Goal: Check status: Check status

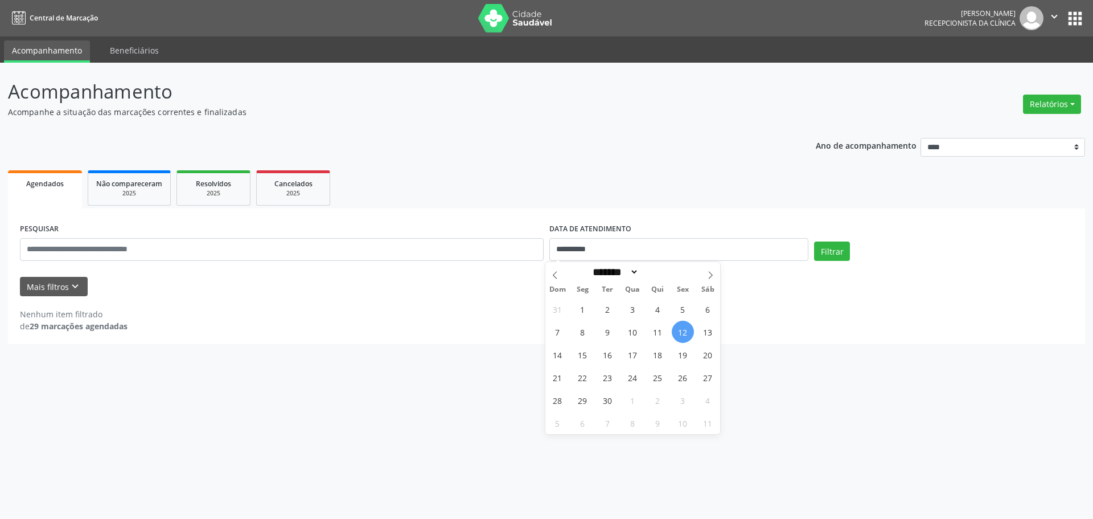
select select "*"
click at [634, 334] on span "10" at bounding box center [633, 331] width 22 height 22
type input "**********"
click at [639, 353] on span "17" at bounding box center [633, 354] width 22 height 22
click at [665, 278] on div "Mais filtros keyboard_arrow_down" at bounding box center [546, 287] width 1059 height 20
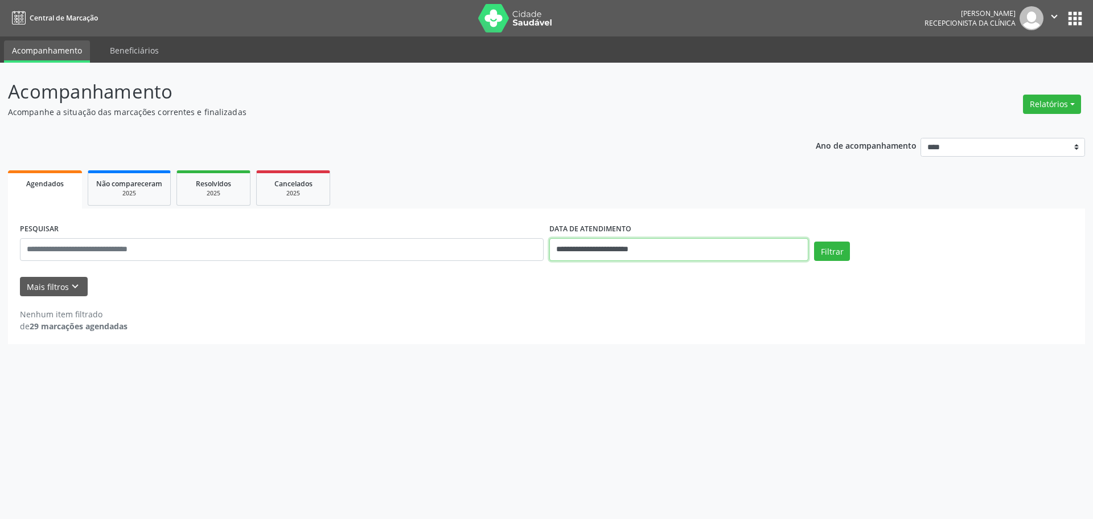
click at [661, 245] on input "**********" at bounding box center [678, 249] width 259 height 23
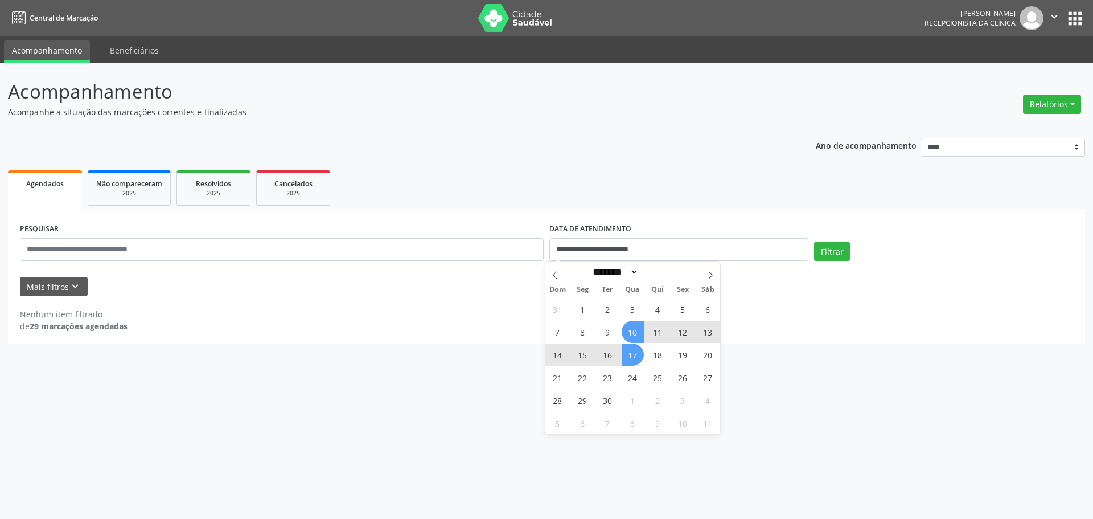
click at [632, 355] on span "17" at bounding box center [633, 354] width 22 height 22
type input "**********"
click at [634, 355] on span "17" at bounding box center [633, 354] width 22 height 22
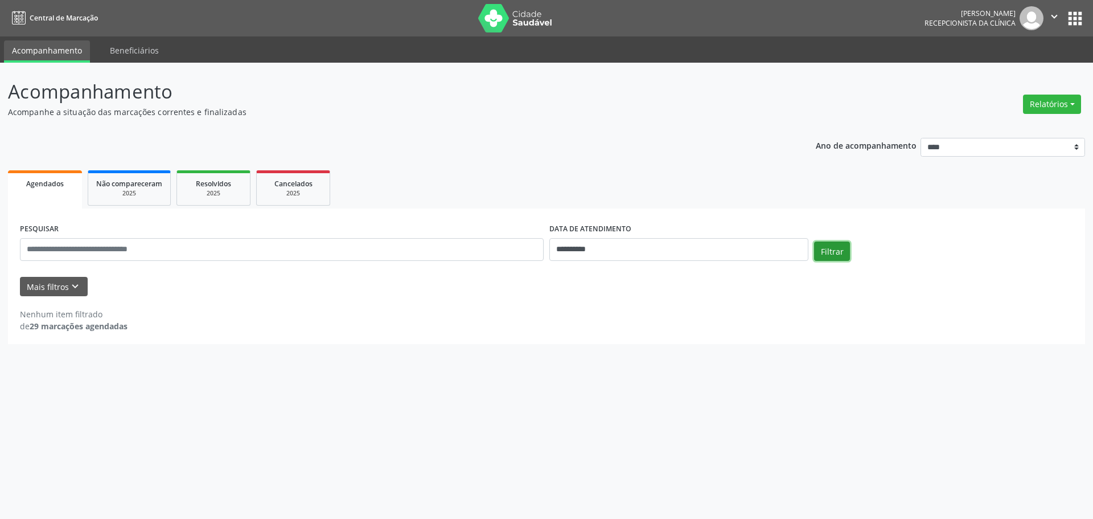
click at [832, 258] on button "Filtrar" at bounding box center [832, 250] width 36 height 19
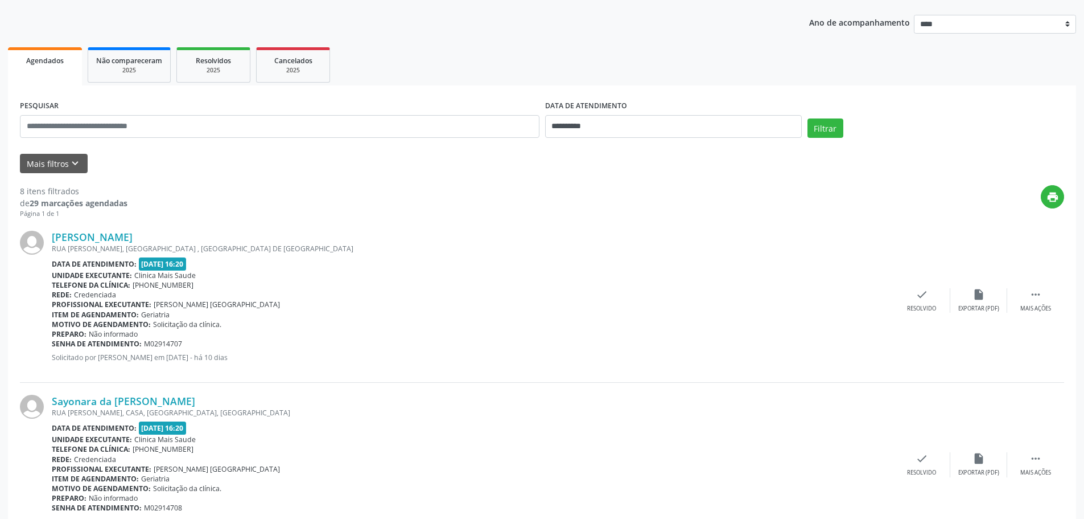
scroll to position [73, 0]
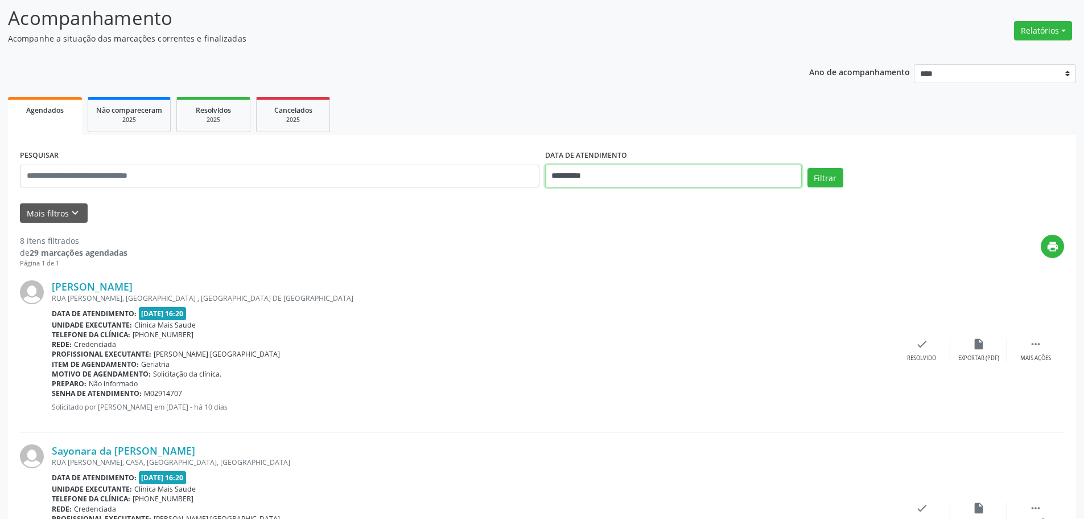
click at [638, 176] on input "**********" at bounding box center [673, 176] width 257 height 23
click at [639, 258] on span "10" at bounding box center [633, 258] width 22 height 22
type input "**********"
click at [639, 258] on span "10" at bounding box center [633, 258] width 22 height 22
click at [800, 191] on div "**********" at bounding box center [673, 171] width 262 height 48
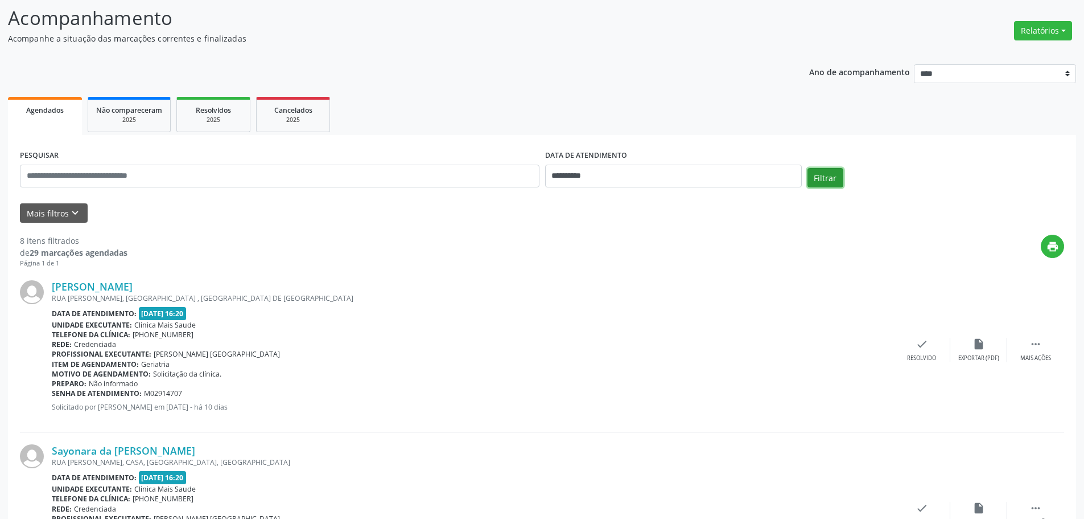
click at [825, 178] on button "Filtrar" at bounding box center [826, 177] width 36 height 19
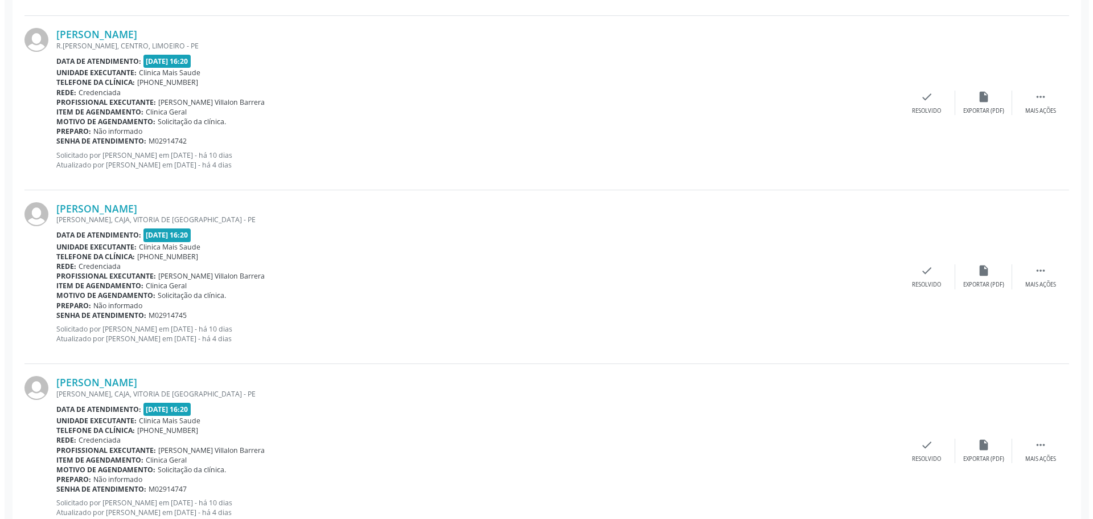
scroll to position [1651, 0]
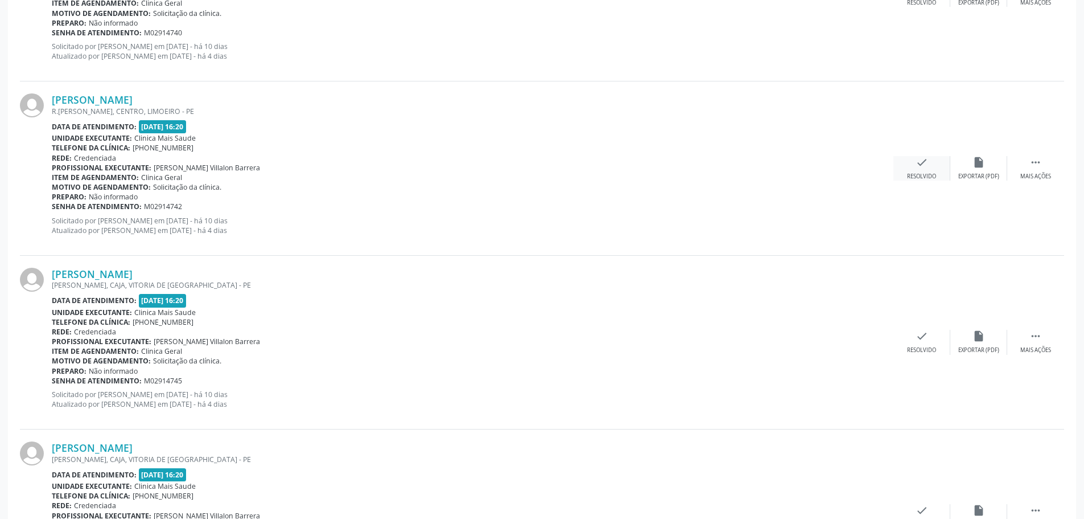
click at [921, 159] on icon "check" at bounding box center [922, 162] width 13 height 13
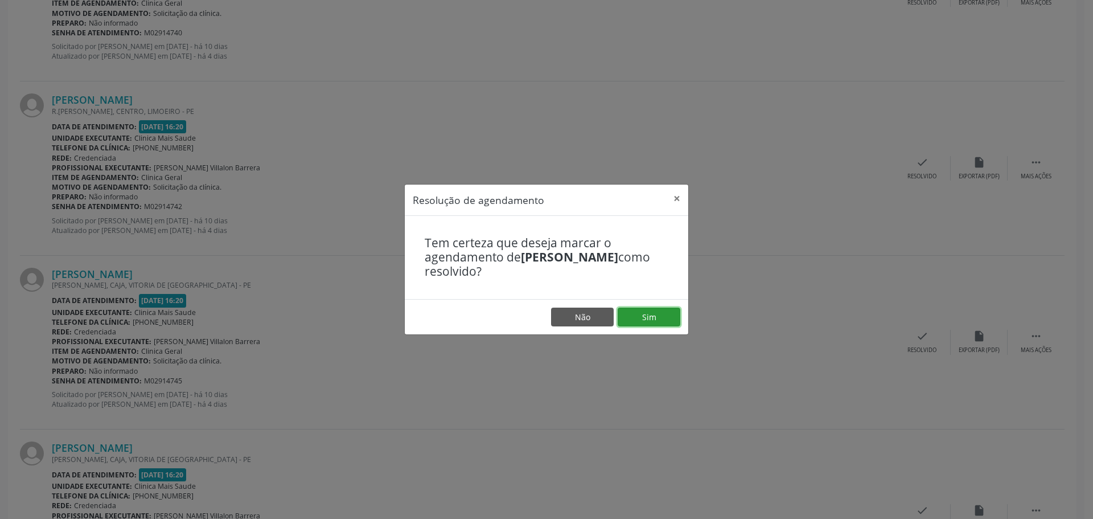
click at [662, 314] on button "Sim" at bounding box center [649, 316] width 63 height 19
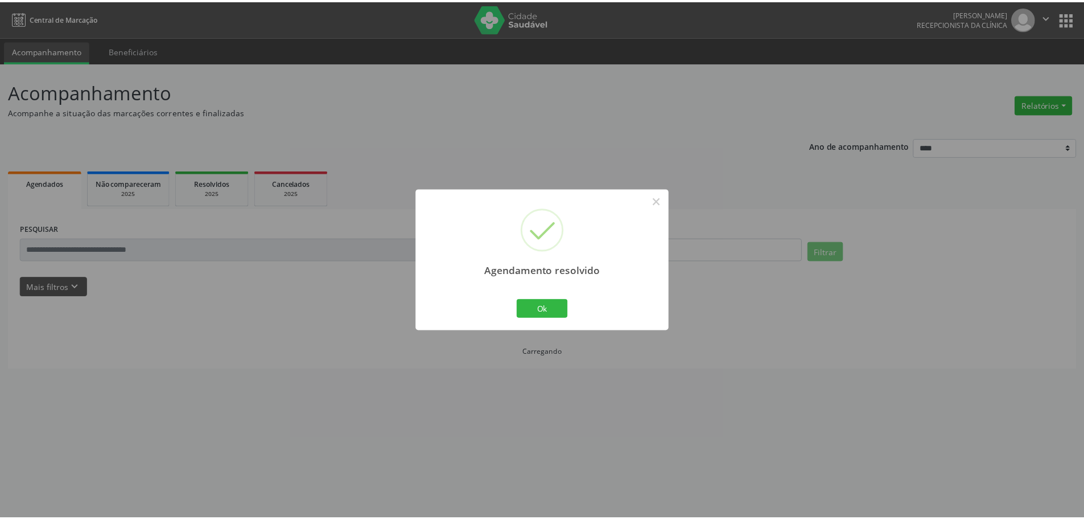
scroll to position [0, 0]
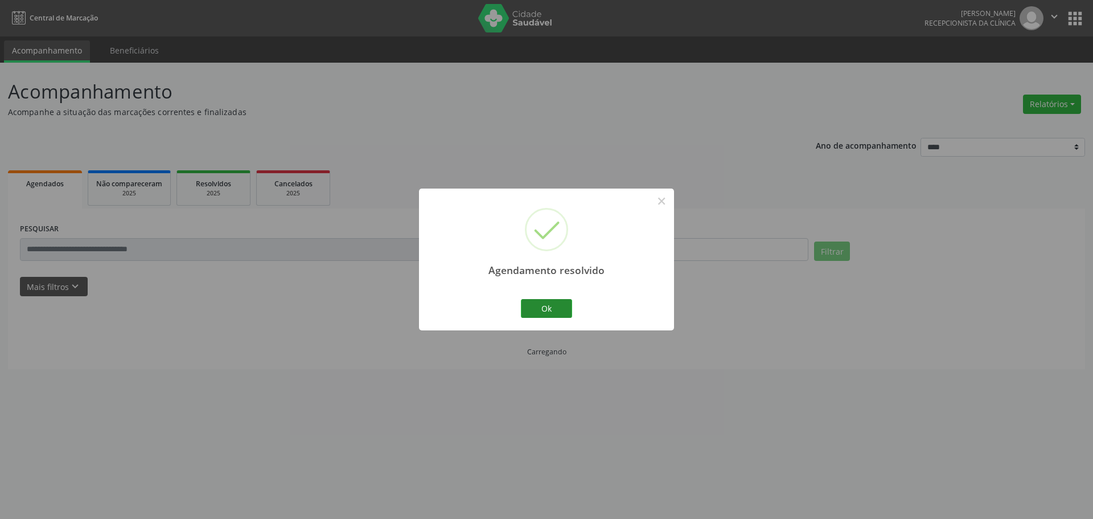
click at [528, 303] on button "Ok" at bounding box center [546, 308] width 51 height 19
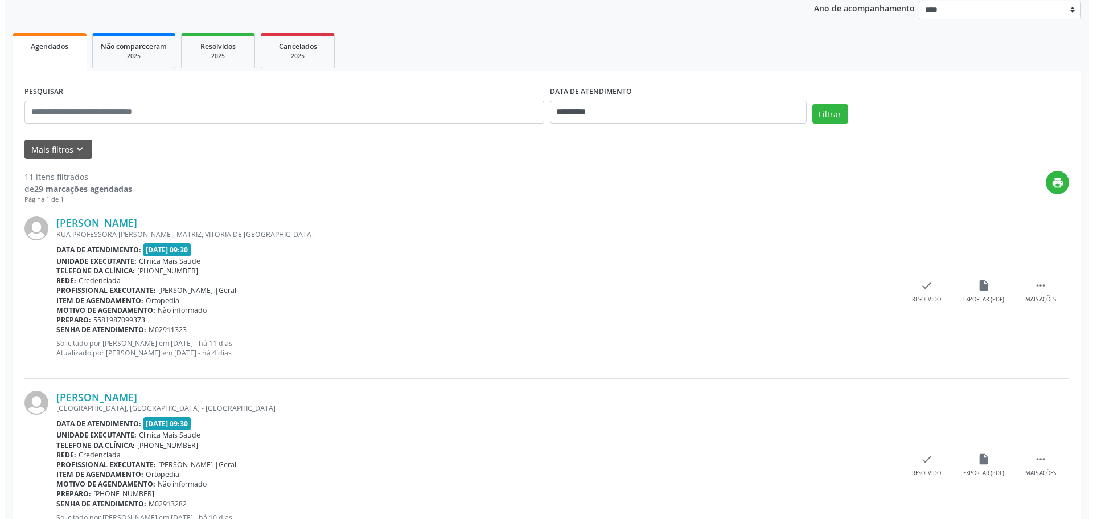
scroll to position [114, 0]
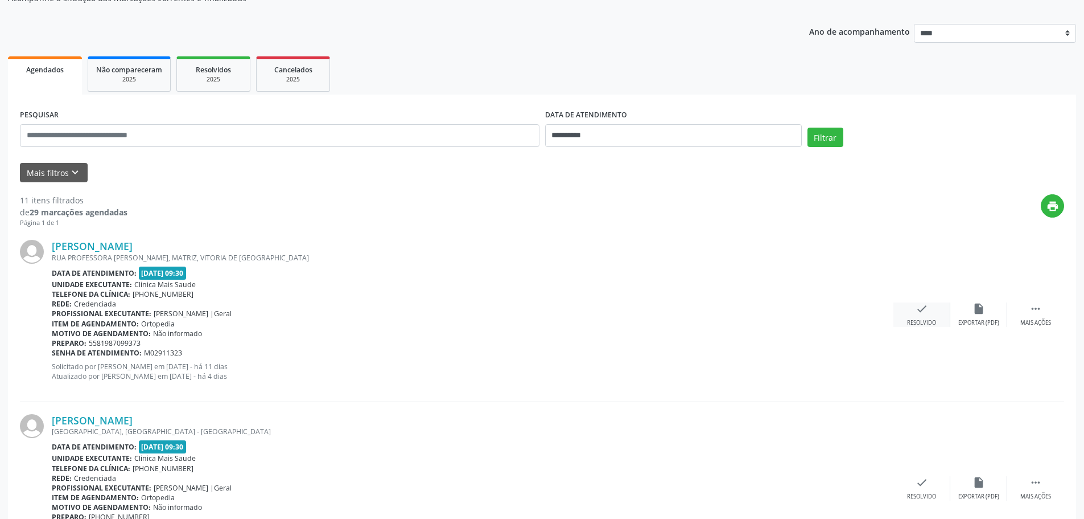
click at [930, 306] on div "check Resolvido" at bounding box center [922, 314] width 57 height 24
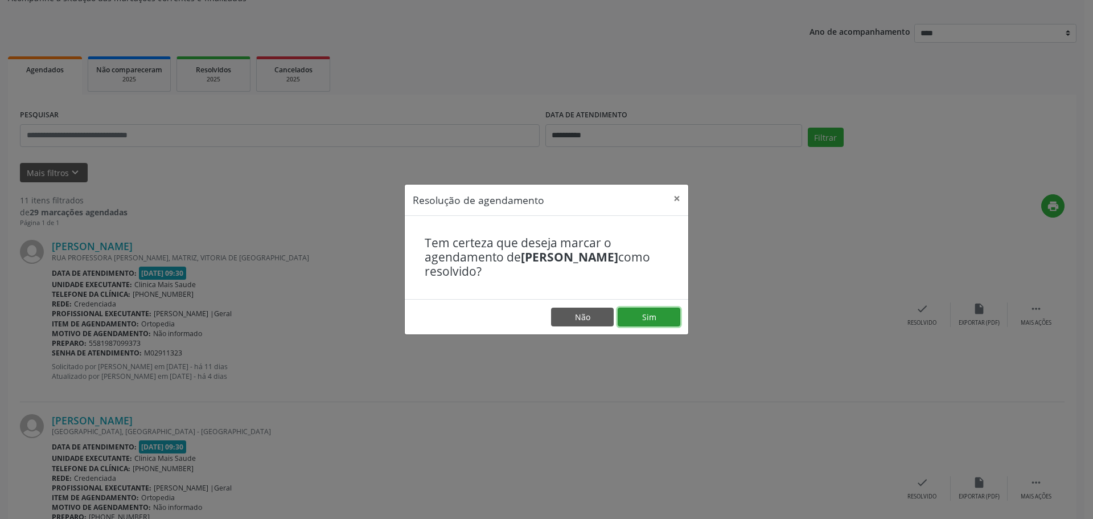
click at [660, 324] on button "Sim" at bounding box center [649, 316] width 63 height 19
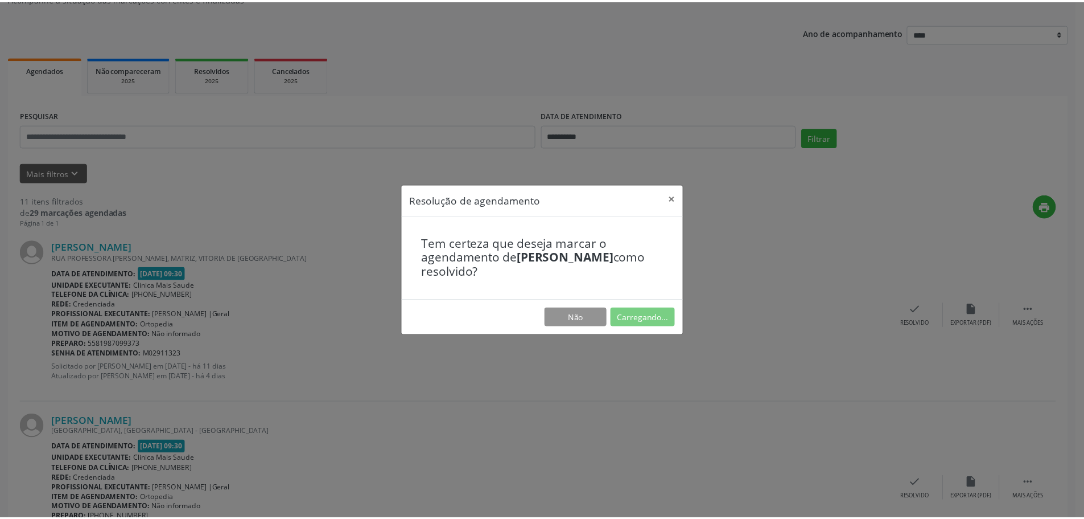
scroll to position [0, 0]
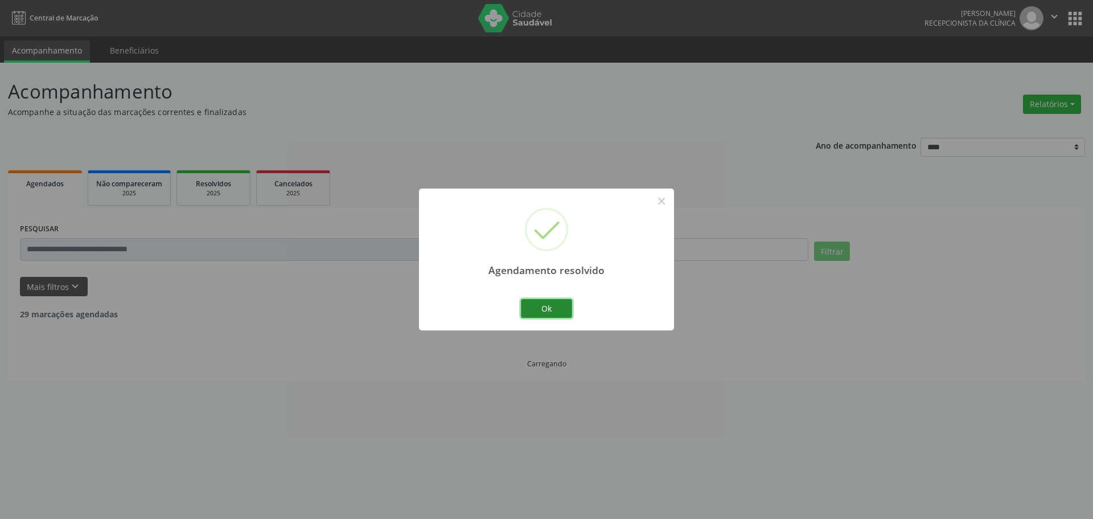
click at [556, 310] on button "Ok" at bounding box center [546, 308] width 51 height 19
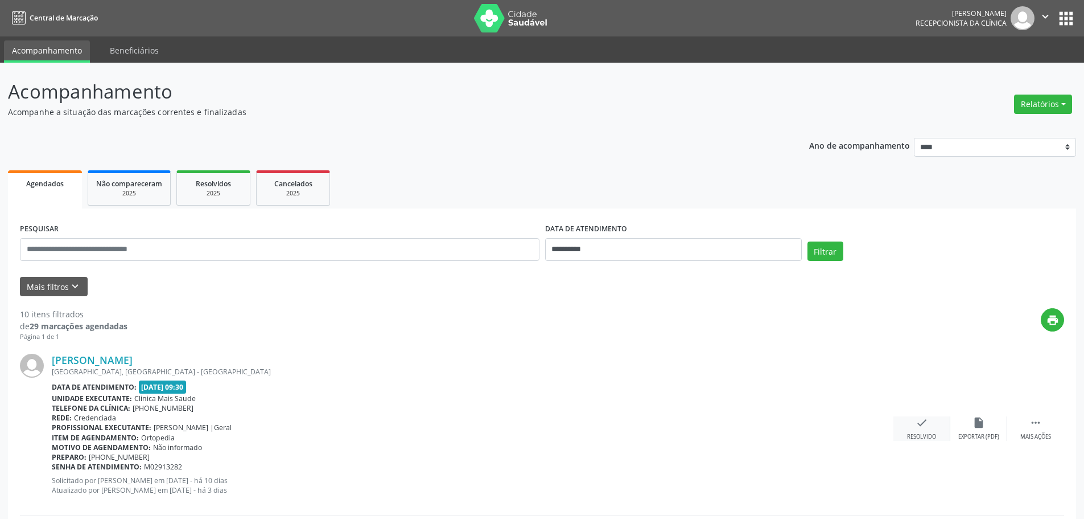
click at [931, 420] on div "check Resolvido" at bounding box center [922, 428] width 57 height 24
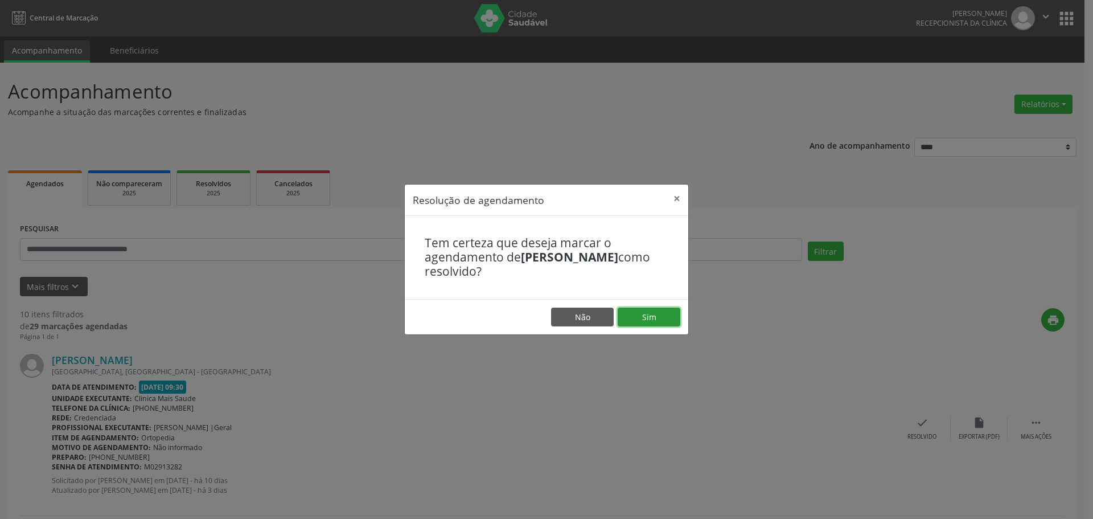
click at [658, 325] on button "Sim" at bounding box center [649, 316] width 63 height 19
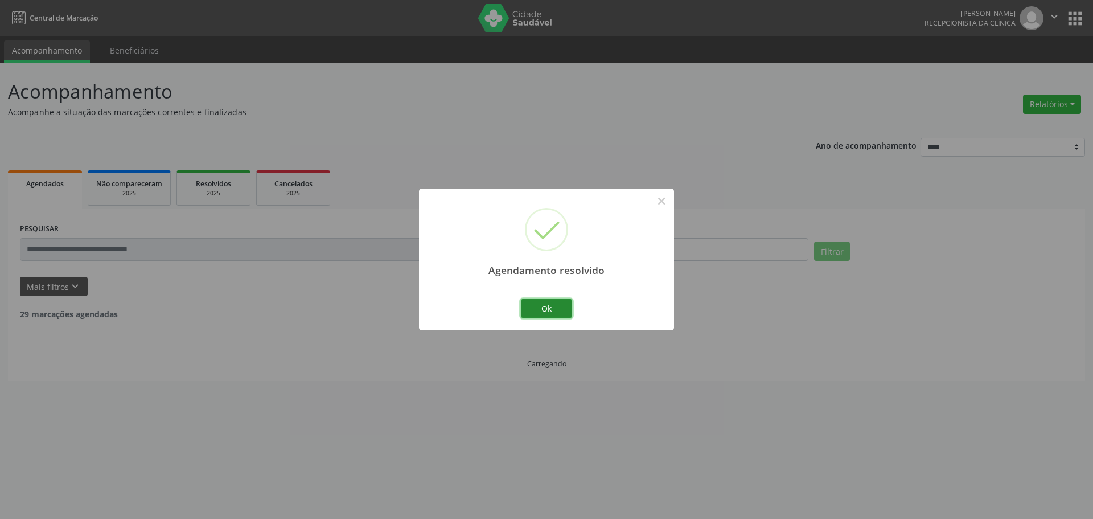
click at [566, 306] on button "Ok" at bounding box center [546, 308] width 51 height 19
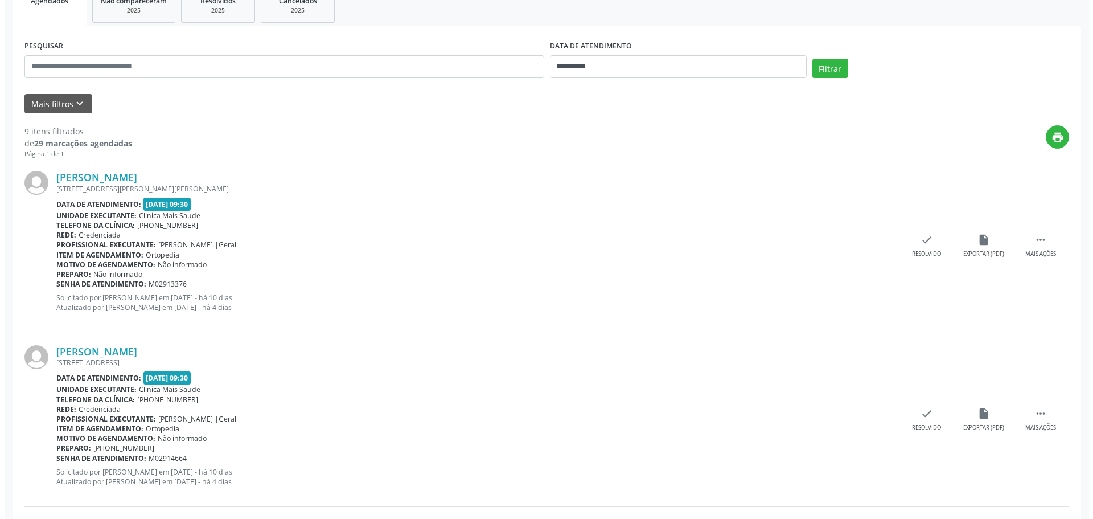
scroll to position [228, 0]
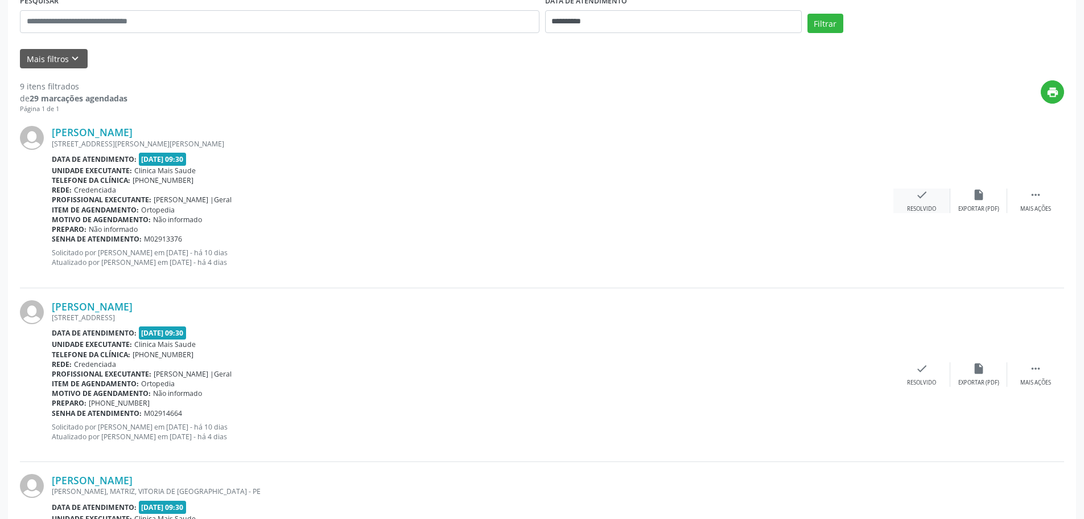
click at [906, 200] on div "check Resolvido" at bounding box center [922, 200] width 57 height 24
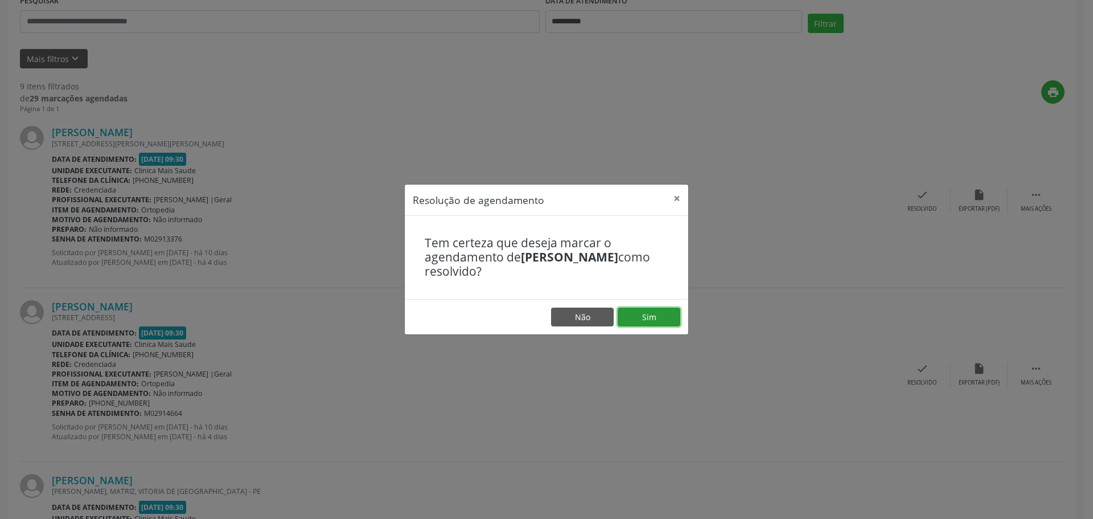
click at [651, 315] on button "Sim" at bounding box center [649, 316] width 63 height 19
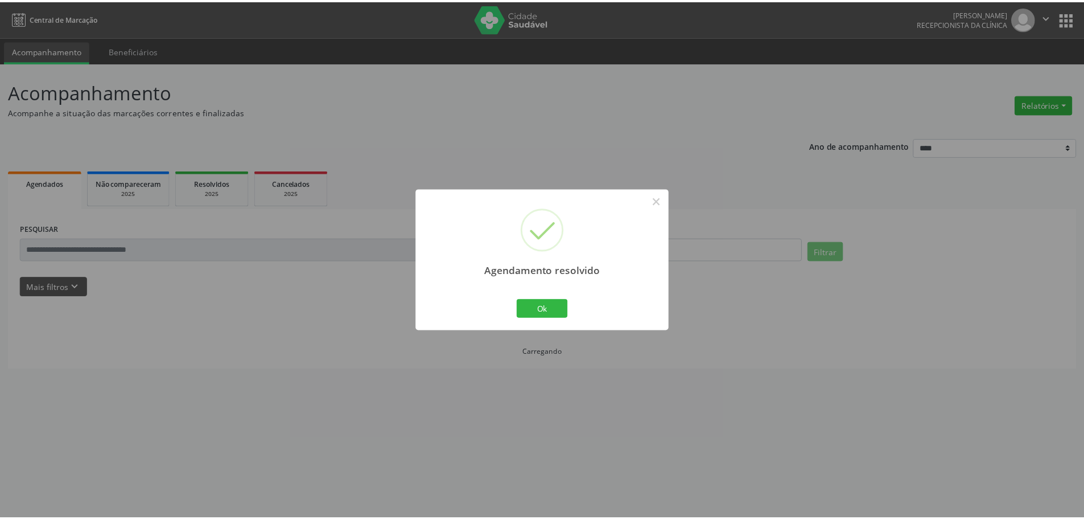
scroll to position [0, 0]
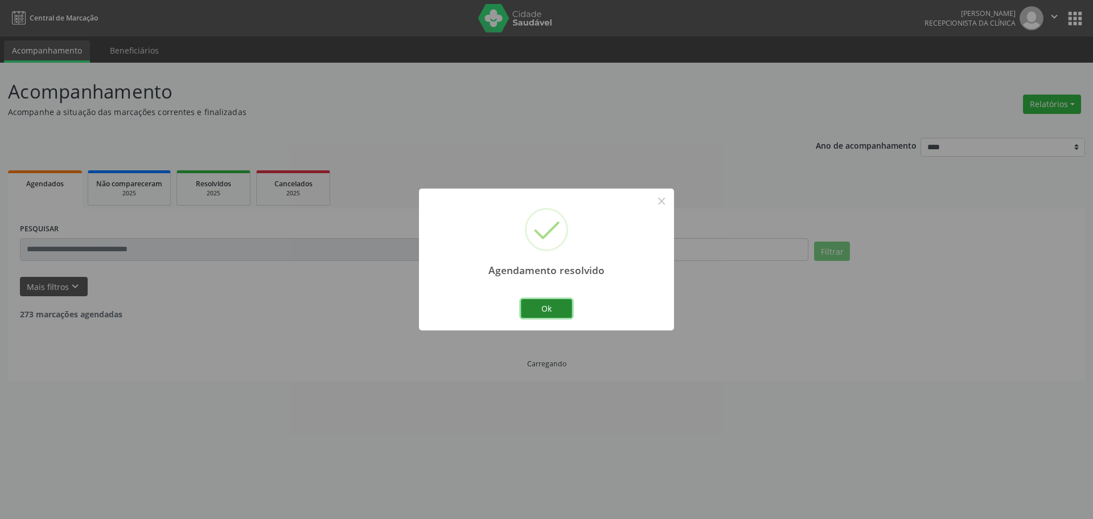
click at [537, 302] on button "Ok" at bounding box center [546, 308] width 51 height 19
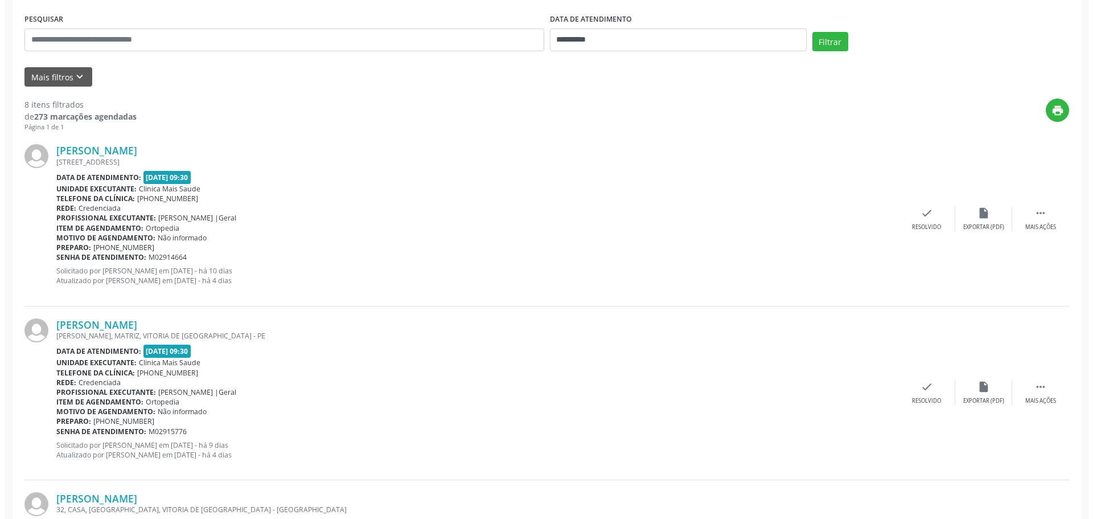
scroll to position [228, 0]
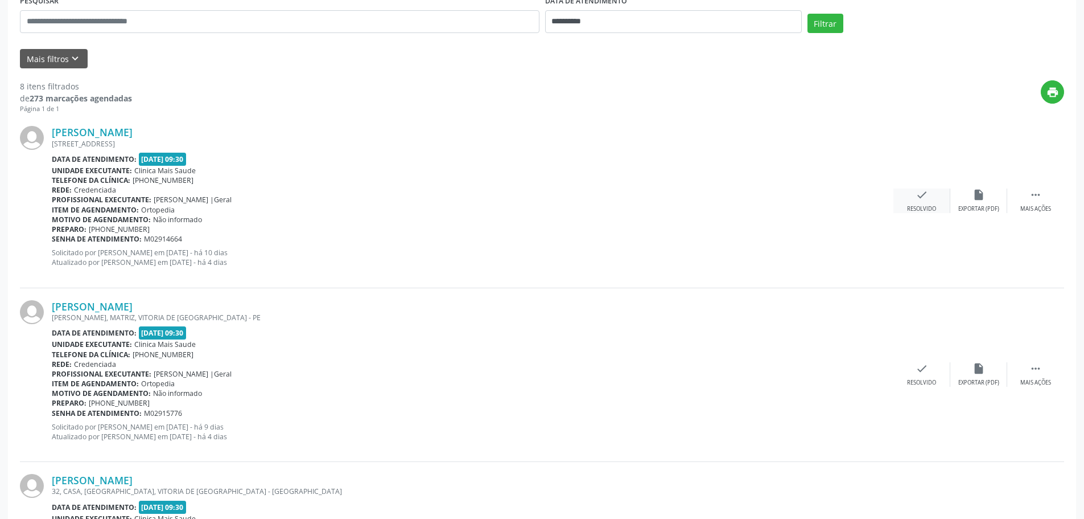
click at [929, 202] on div "check Resolvido" at bounding box center [922, 200] width 57 height 24
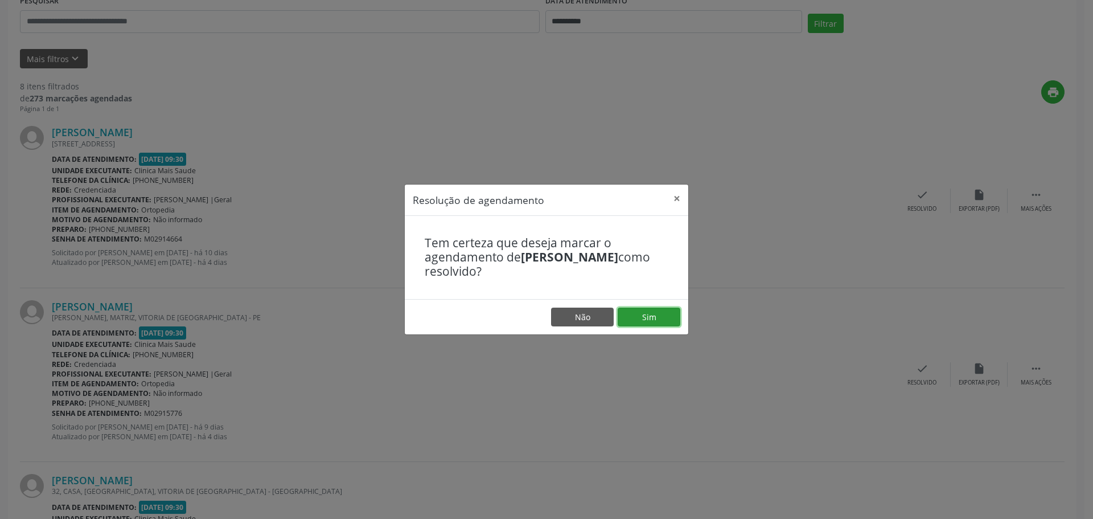
click at [650, 319] on button "Sim" at bounding box center [649, 316] width 63 height 19
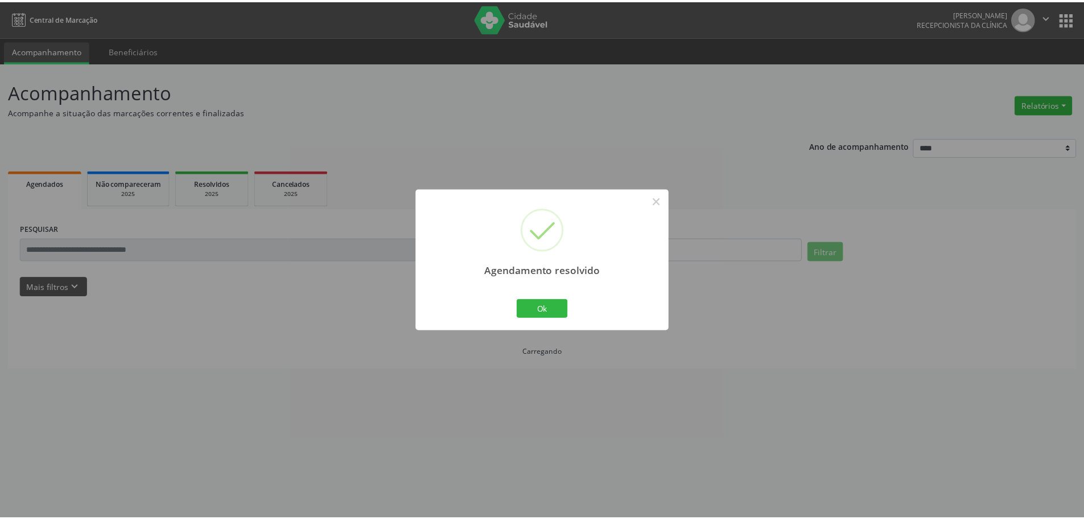
scroll to position [0, 0]
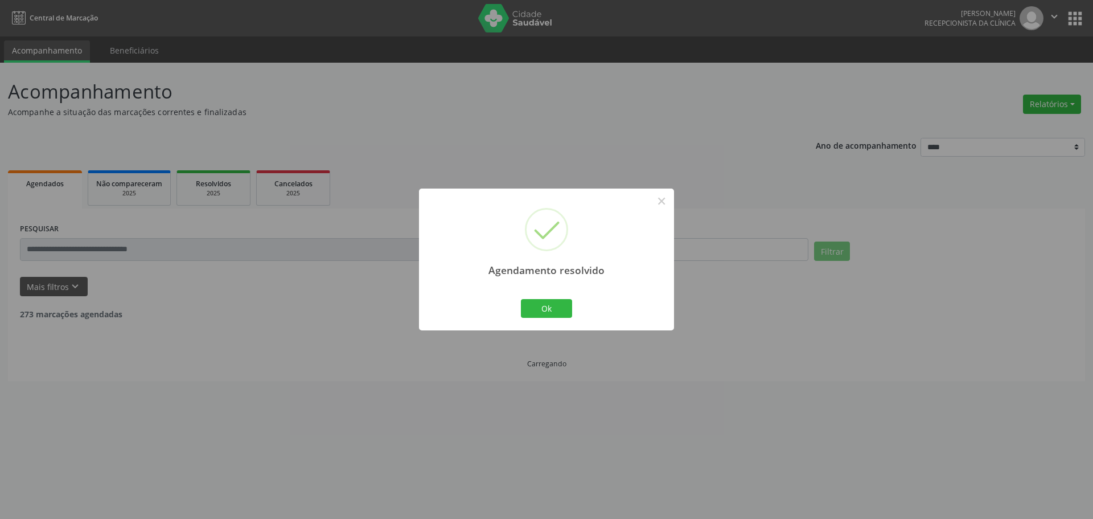
click at [577, 308] on div "Agendamento resolvido × Ok Cancel" at bounding box center [546, 259] width 255 height 142
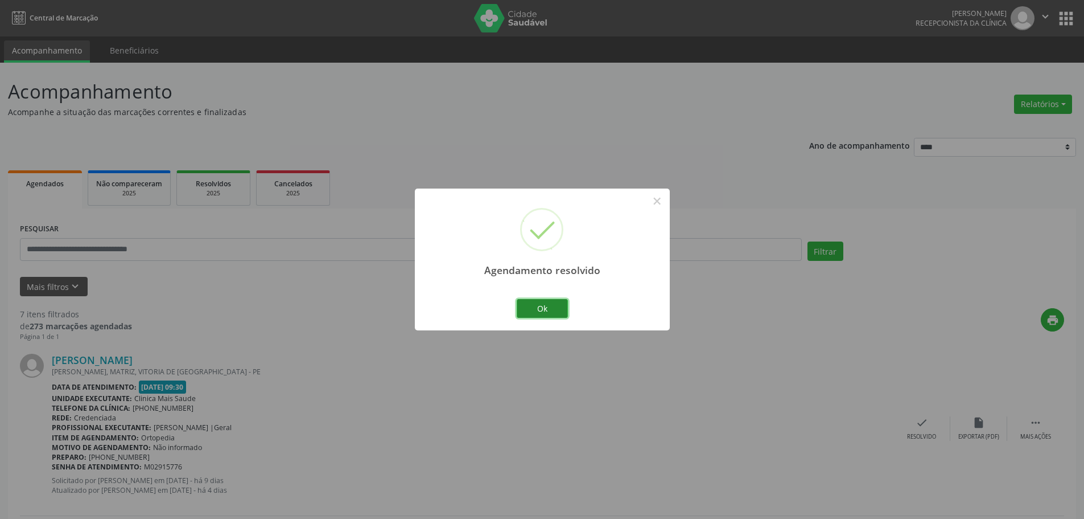
click at [565, 307] on button "Ok" at bounding box center [542, 308] width 51 height 19
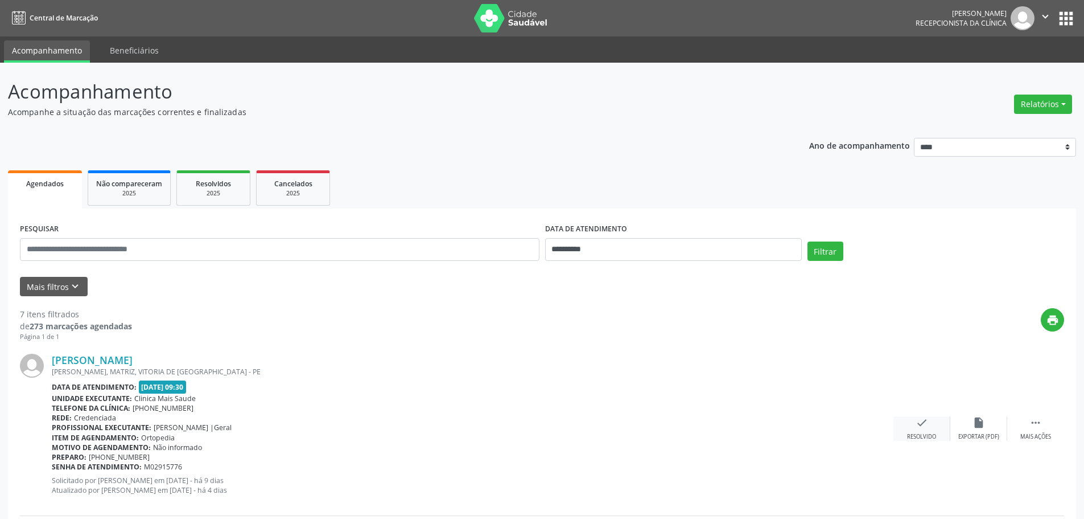
click at [911, 424] on div "check Resolvido" at bounding box center [922, 428] width 57 height 24
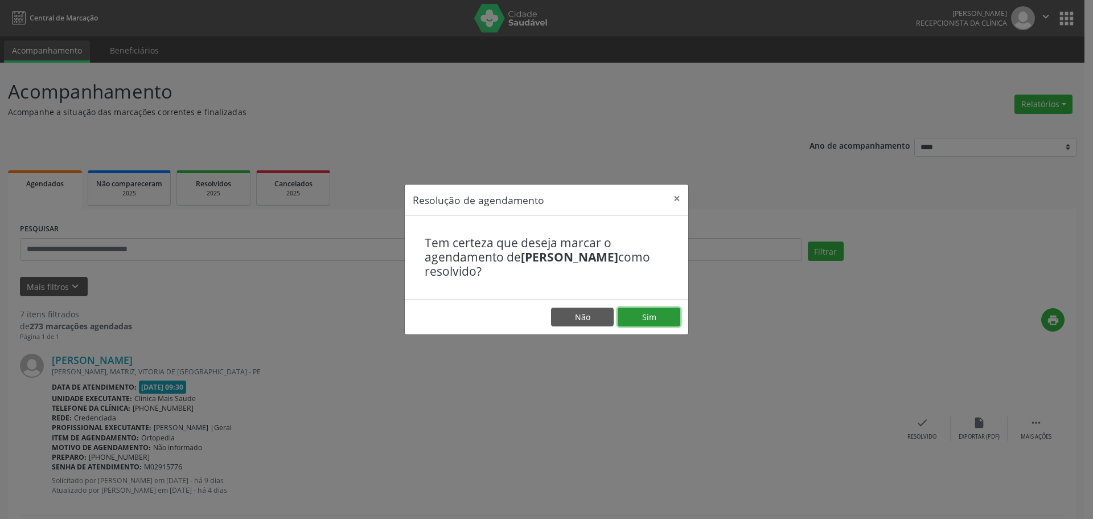
click at [672, 315] on button "Sim" at bounding box center [649, 316] width 63 height 19
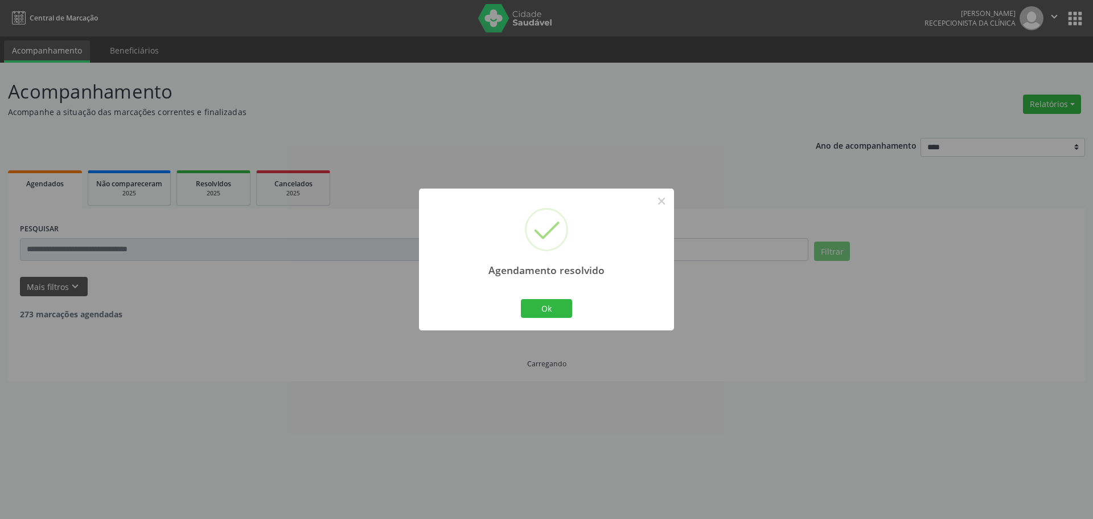
click at [650, 316] on div "Agendamento resolvido × Ok Cancel" at bounding box center [546, 259] width 255 height 142
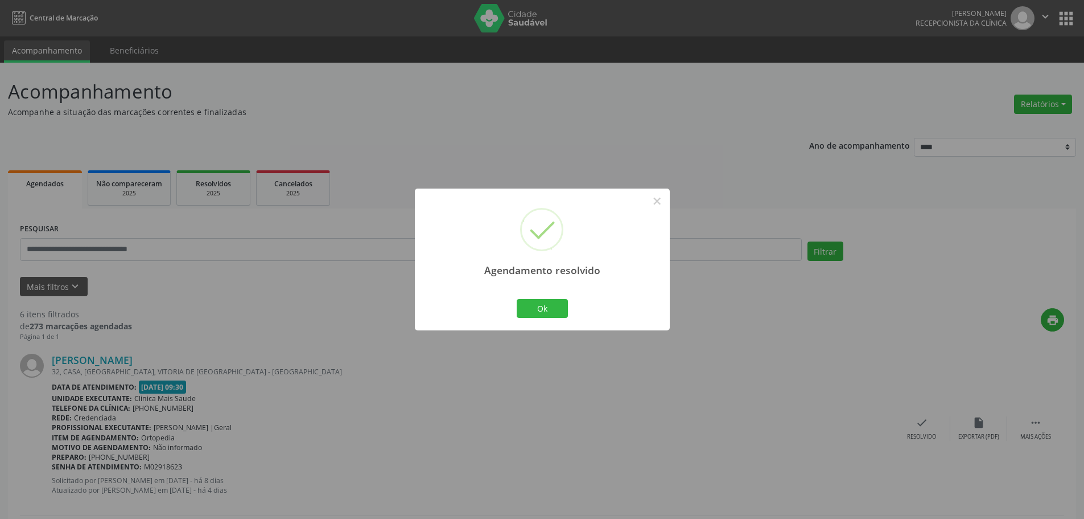
click at [567, 297] on div "Ok Cancel" at bounding box center [542, 308] width 56 height 24
click at [541, 315] on button "Ok" at bounding box center [542, 308] width 51 height 19
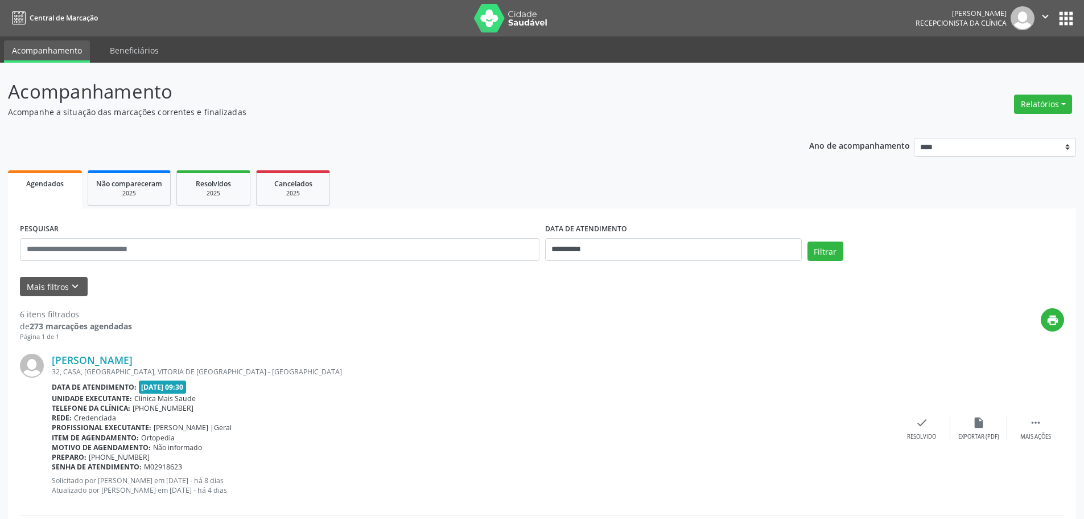
click at [903, 414] on div "[PERSON_NAME] 32, CASA, [GEOGRAPHIC_DATA], [GEOGRAPHIC_DATA] DE [GEOGRAPHIC_DAT…" at bounding box center [542, 429] width 1044 height 174
click at [940, 437] on div "check Resolvido" at bounding box center [922, 428] width 57 height 24
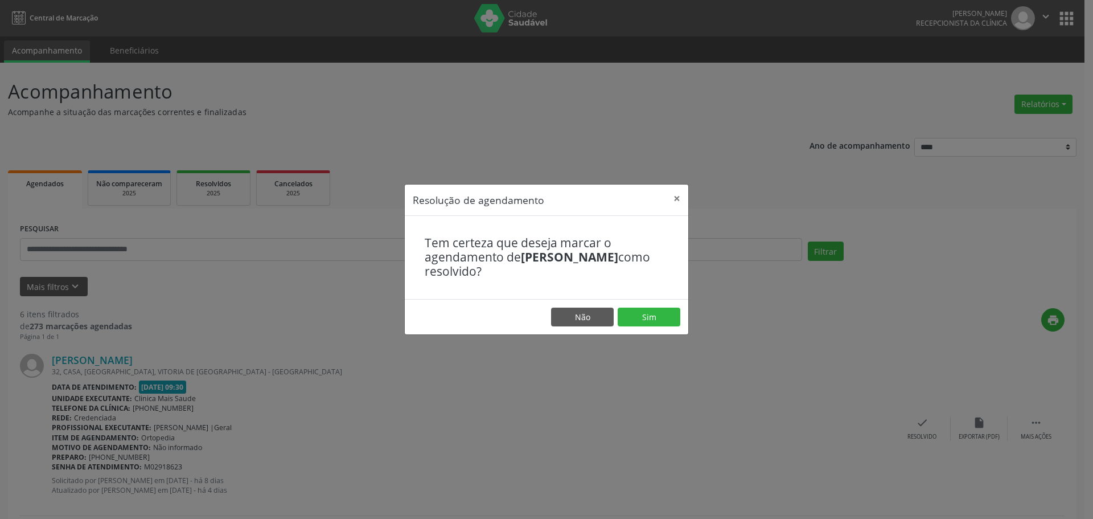
click at [596, 302] on footer "Não Sim" at bounding box center [546, 317] width 283 height 36
click at [657, 310] on button "Sim" at bounding box center [649, 316] width 63 height 19
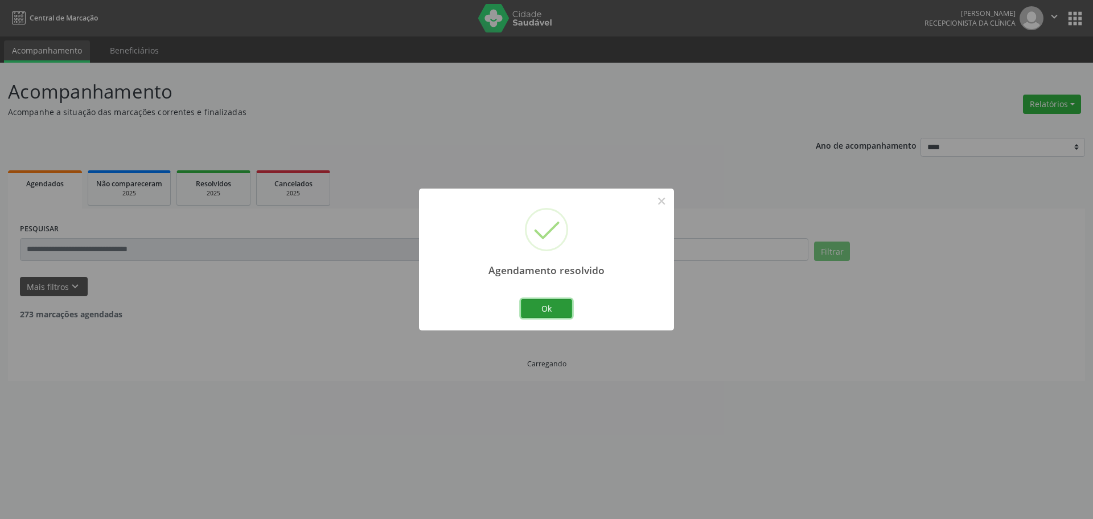
click at [569, 310] on button "Ok" at bounding box center [546, 308] width 51 height 19
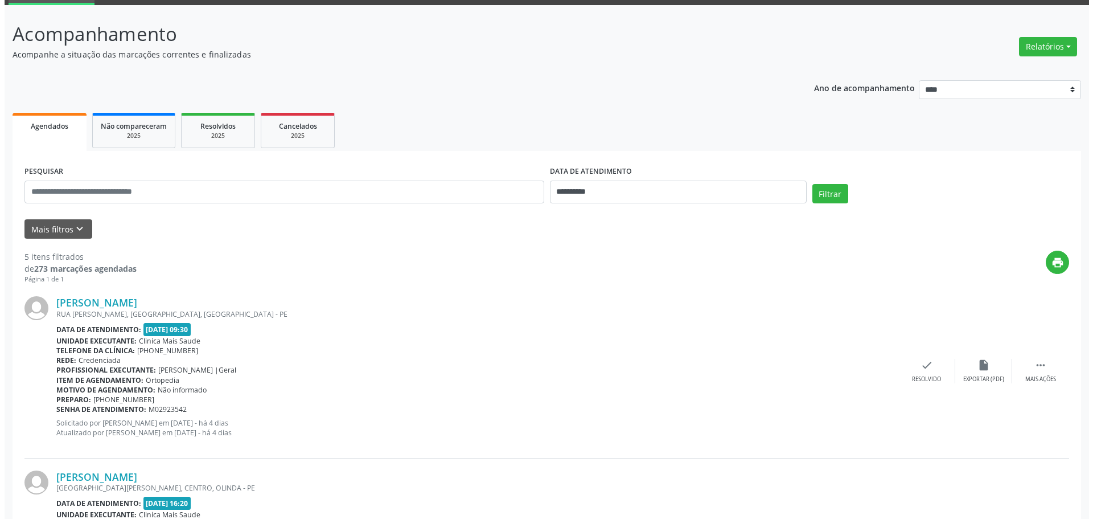
scroll to position [171, 0]
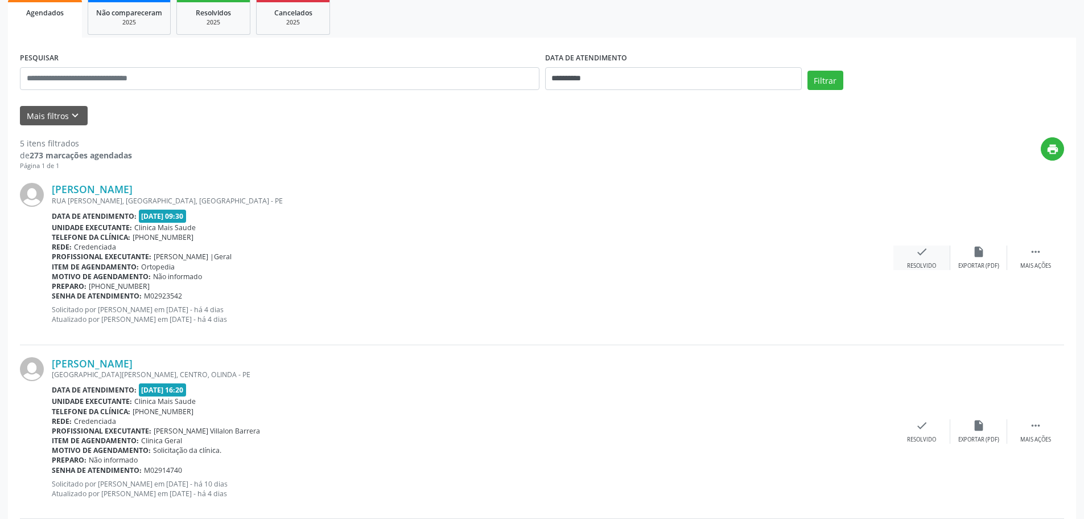
click at [924, 255] on icon "check" at bounding box center [922, 251] width 13 height 13
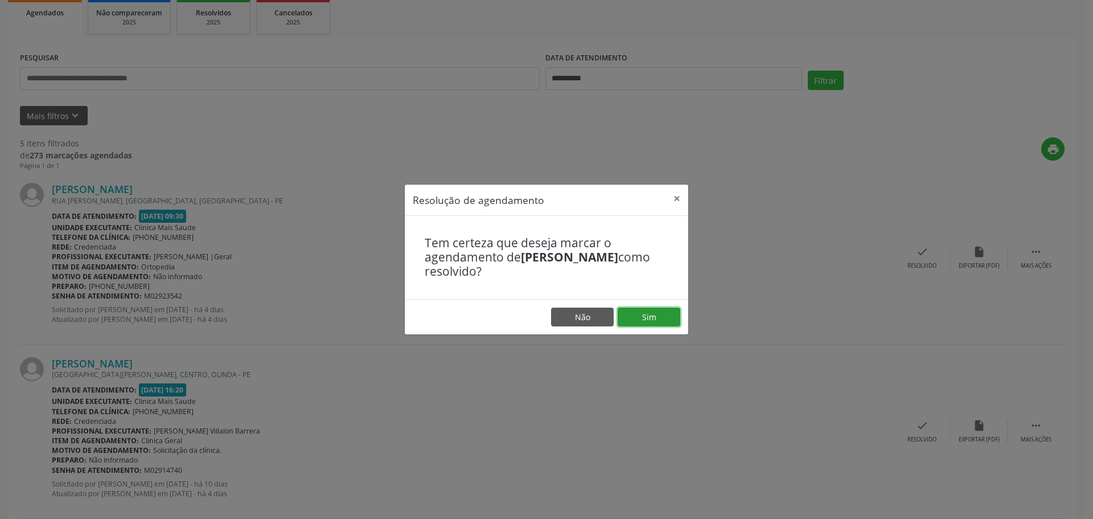
click at [667, 315] on button "Sim" at bounding box center [649, 316] width 63 height 19
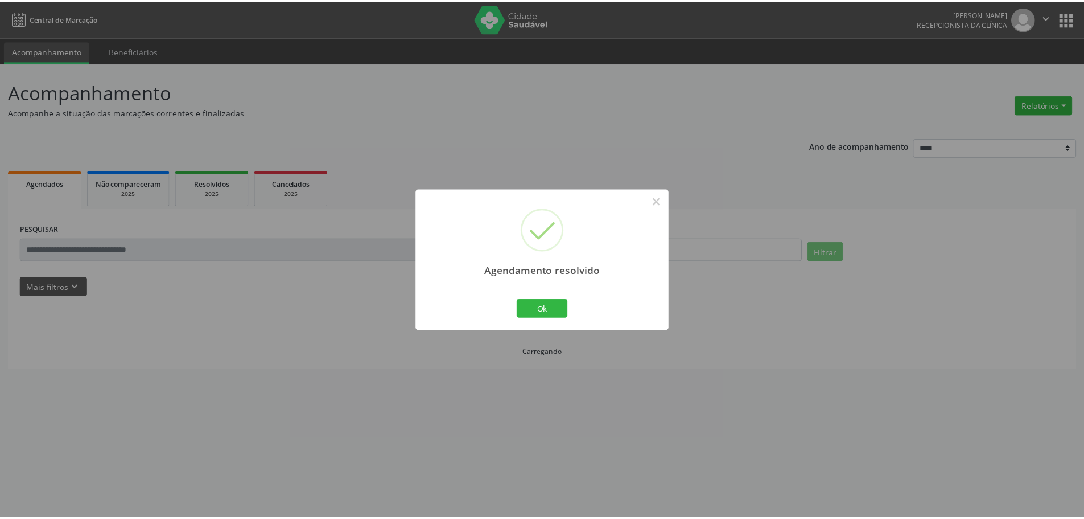
scroll to position [0, 0]
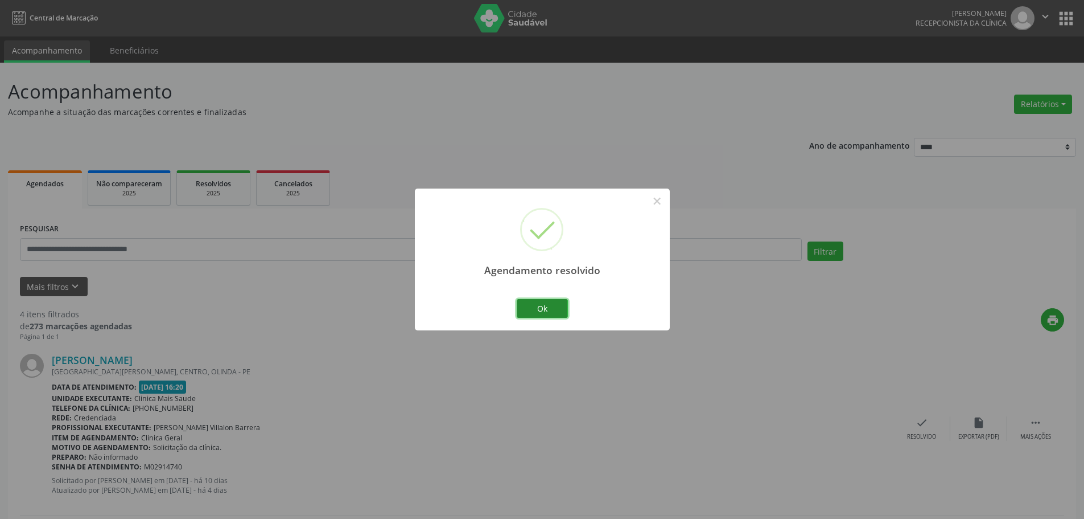
click at [542, 312] on button "Ok" at bounding box center [542, 308] width 51 height 19
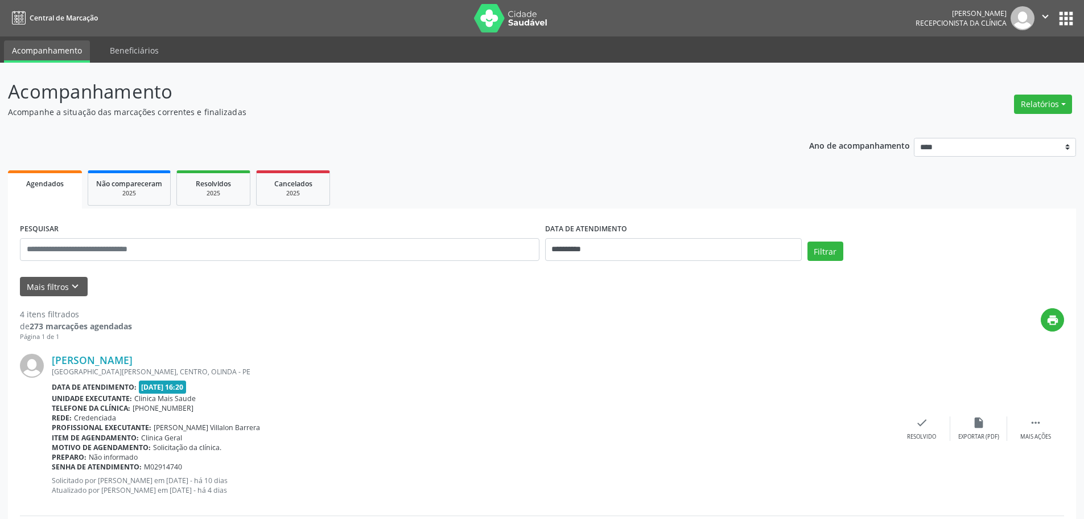
click at [937, 414] on div "[PERSON_NAME] [GEOGRAPHIC_DATA][PERSON_NAME], [GEOGRAPHIC_DATA], OLINDA - PE Da…" at bounding box center [542, 429] width 1044 height 174
drag, startPoint x: 892, startPoint y: 421, endPoint x: 922, endPoint y: 423, distance: 29.7
click at [892, 422] on div "Rede: Credenciada" at bounding box center [473, 418] width 842 height 10
click at [922, 423] on icon "check" at bounding box center [922, 422] width 13 height 13
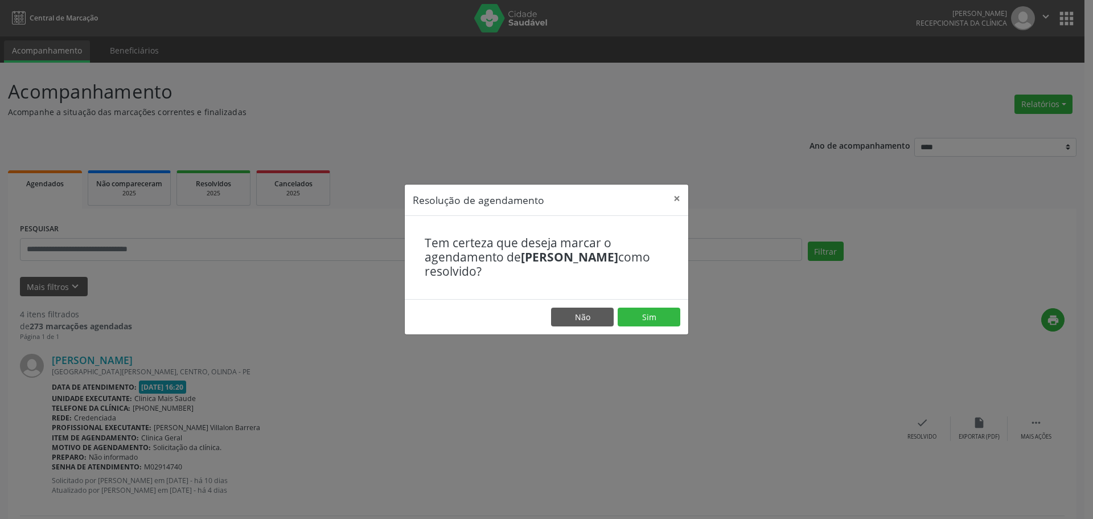
click at [693, 321] on div "Resolução de agendamento × Tem certeza que deseja marcar o agendamento de [PERS…" at bounding box center [546, 259] width 1093 height 519
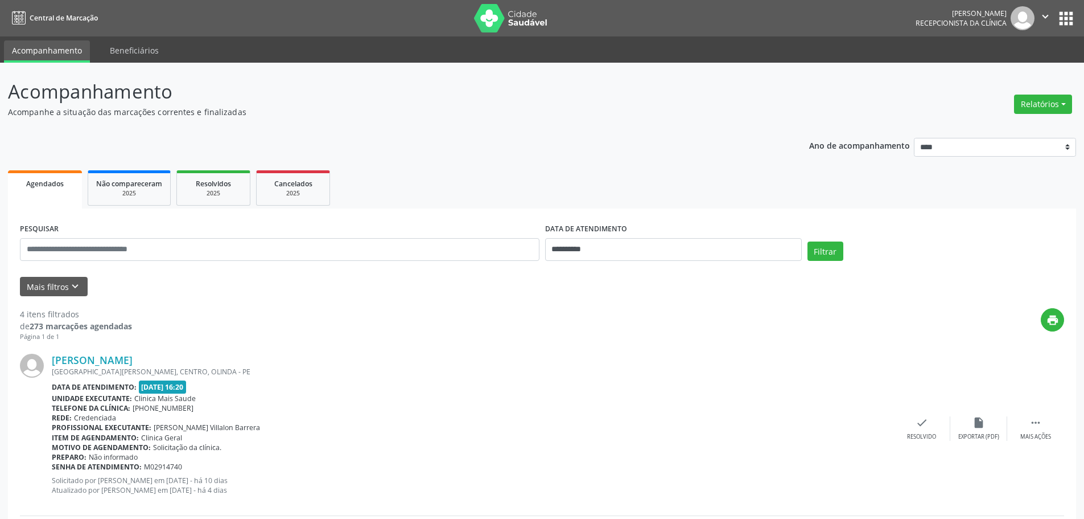
click at [911, 409] on div "[PERSON_NAME] [GEOGRAPHIC_DATA][PERSON_NAME], [GEOGRAPHIC_DATA], OLINDA - PE Da…" at bounding box center [542, 429] width 1044 height 174
click at [984, 442] on div "[PERSON_NAME] [GEOGRAPHIC_DATA][PERSON_NAME], [GEOGRAPHIC_DATA], OLINDA - PE Da…" at bounding box center [542, 429] width 1044 height 174
click at [931, 427] on div "check Resolvido" at bounding box center [922, 428] width 57 height 24
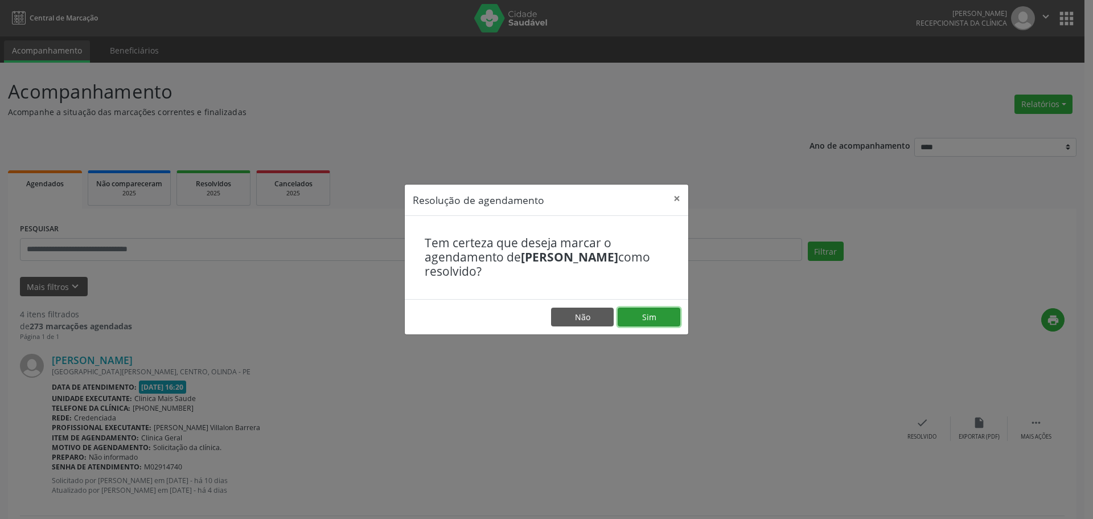
click at [662, 311] on button "Sim" at bounding box center [649, 316] width 63 height 19
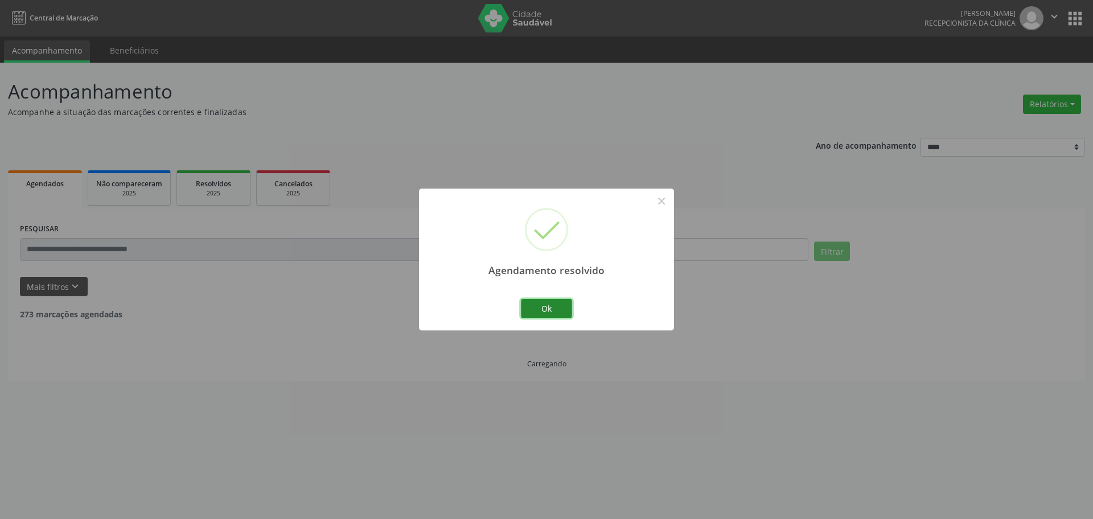
click at [569, 310] on button "Ok" at bounding box center [546, 308] width 51 height 19
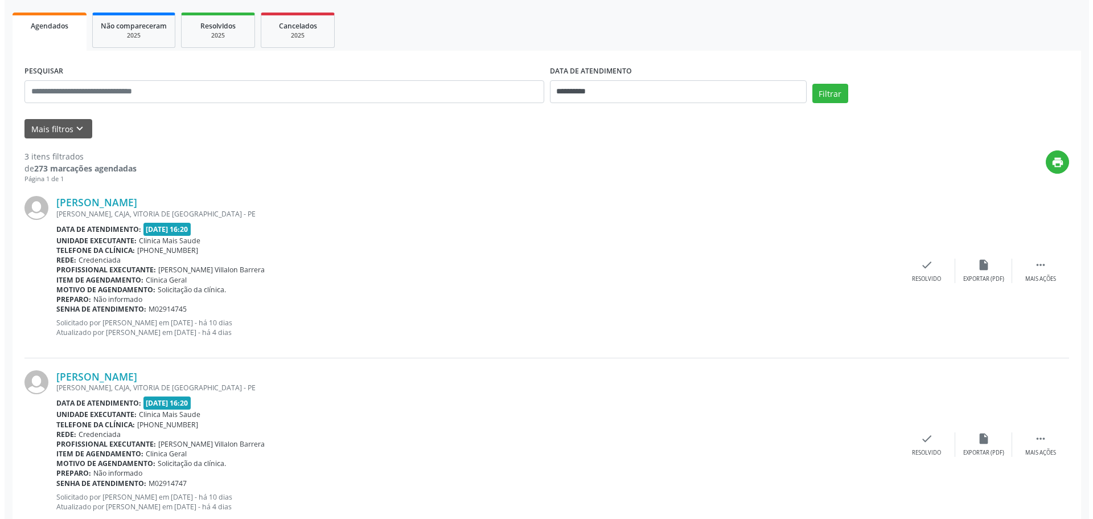
scroll to position [171, 0]
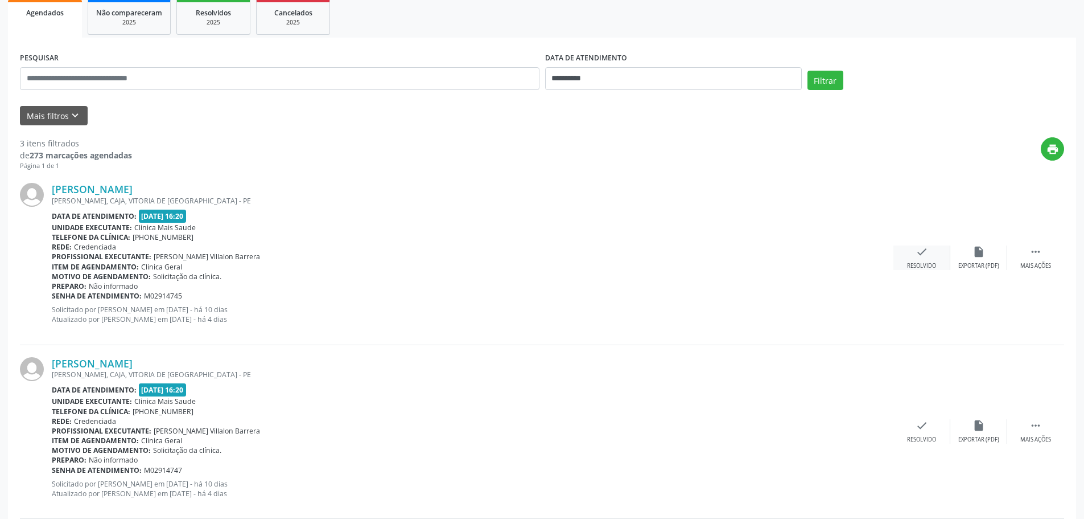
click at [907, 252] on div "check Resolvido" at bounding box center [922, 257] width 57 height 24
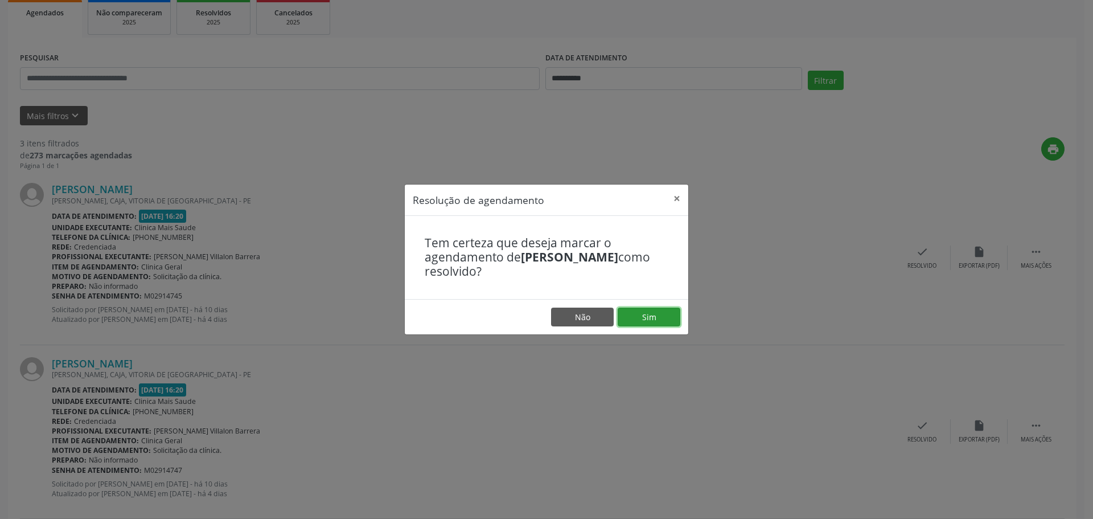
click at [638, 317] on button "Sim" at bounding box center [649, 316] width 63 height 19
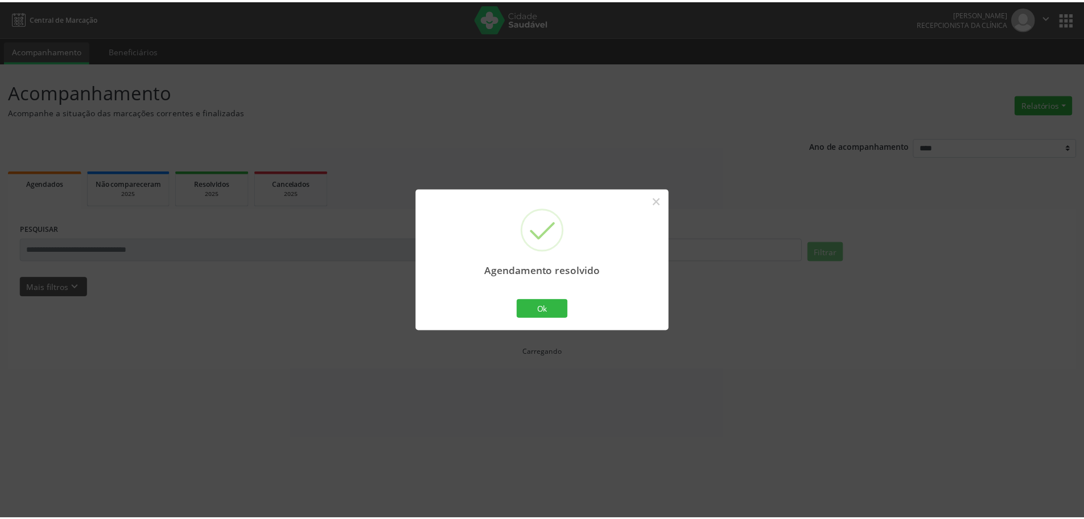
scroll to position [0, 0]
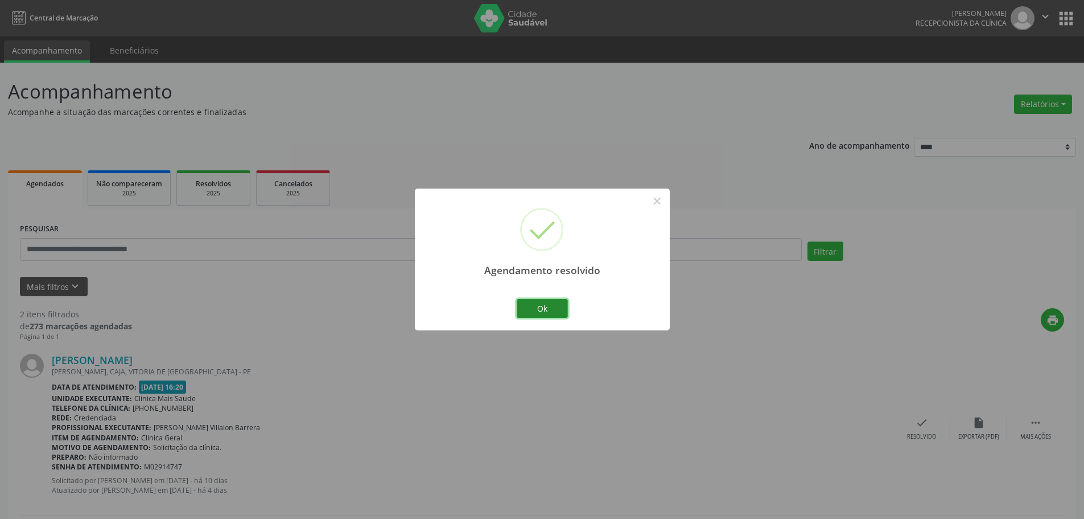
click at [556, 303] on button "Ok" at bounding box center [542, 308] width 51 height 19
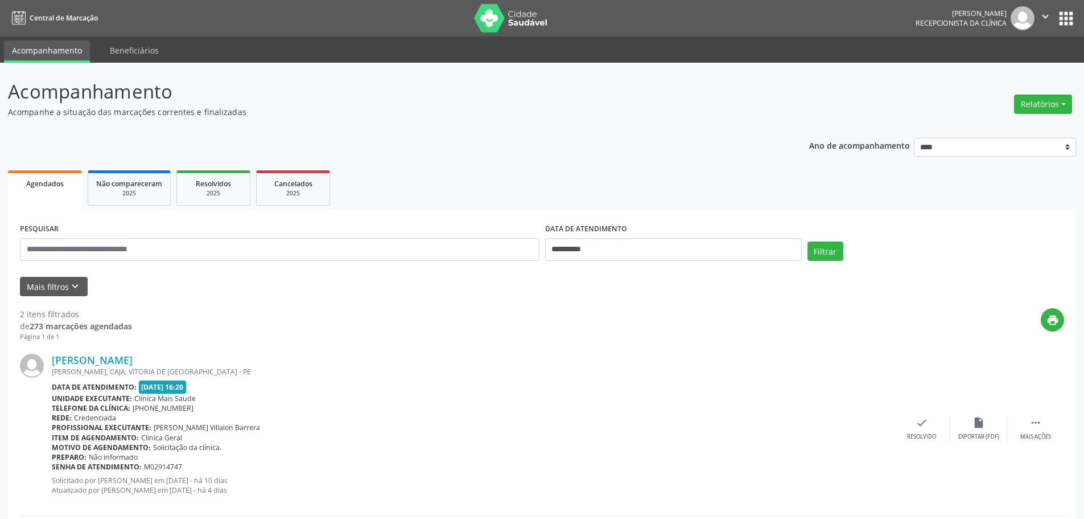
click at [920, 414] on div "[PERSON_NAME] [PERSON_NAME], CAJA, VITORIA DE [GEOGRAPHIC_DATA] - PE Data de at…" at bounding box center [542, 429] width 1044 height 174
click at [920, 436] on div "Resolvido" at bounding box center [921, 437] width 29 height 8
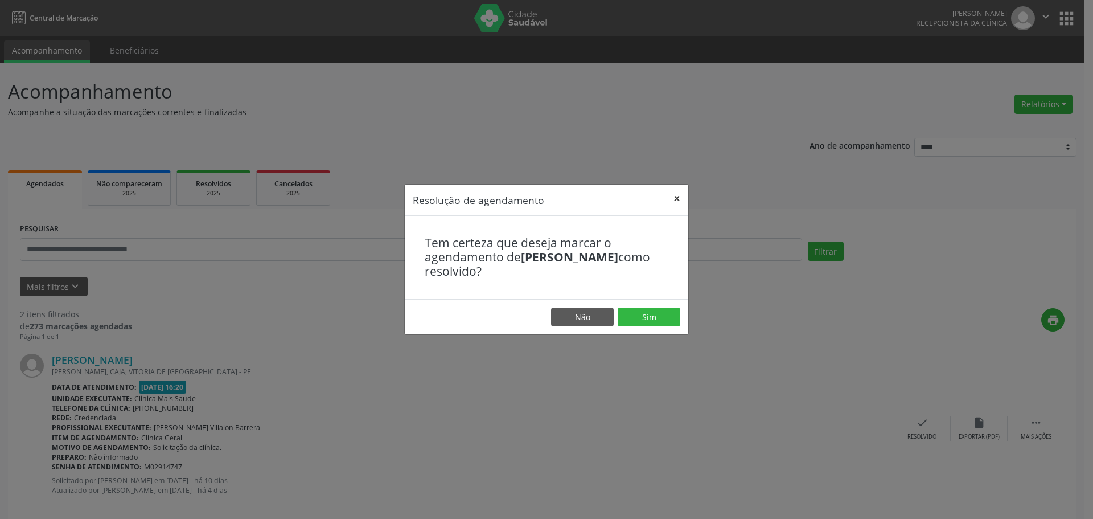
click at [673, 199] on button "×" at bounding box center [676, 198] width 23 height 28
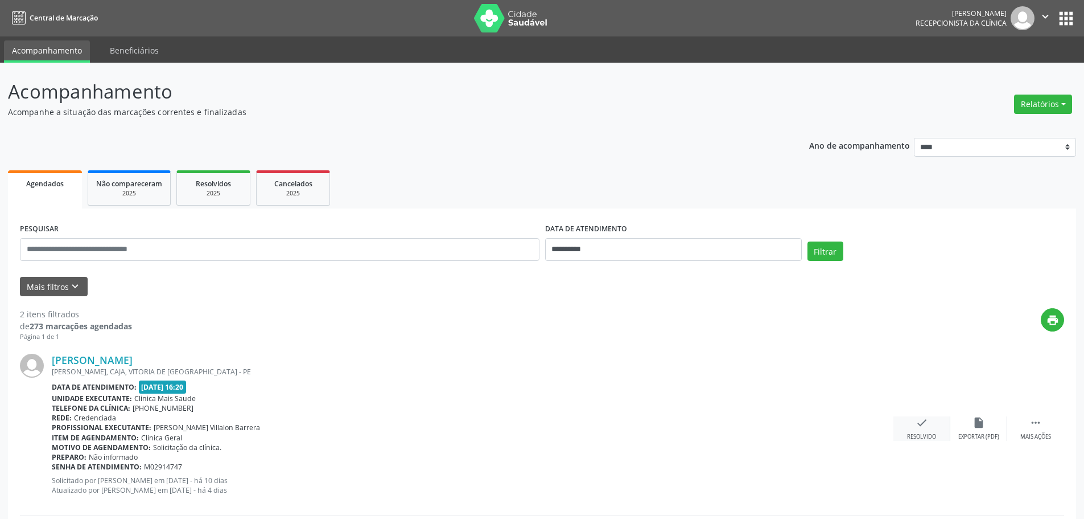
click at [907, 426] on div "check Resolvido" at bounding box center [922, 428] width 57 height 24
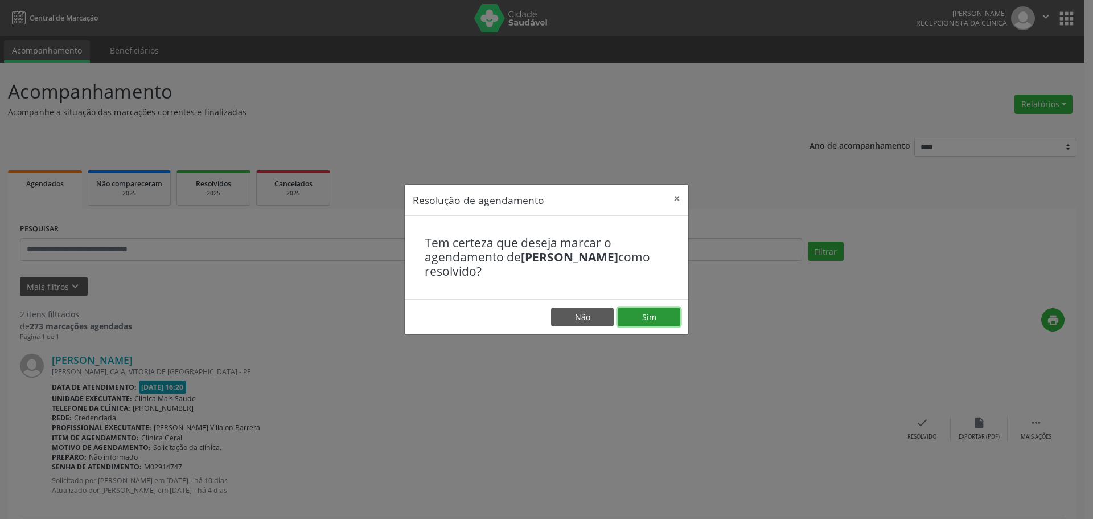
click at [636, 323] on button "Sim" at bounding box center [649, 316] width 63 height 19
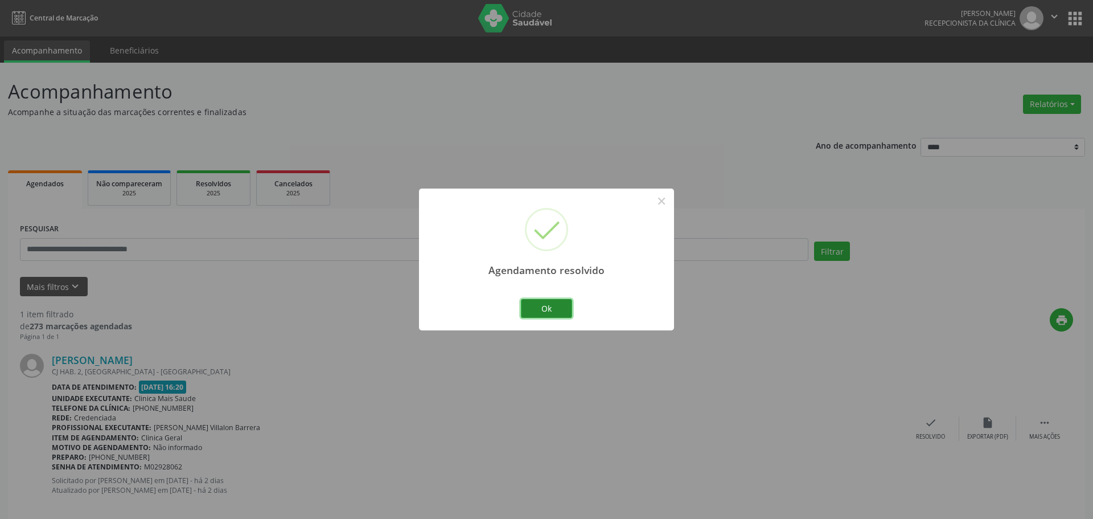
click at [558, 305] on button "Ok" at bounding box center [546, 308] width 51 height 19
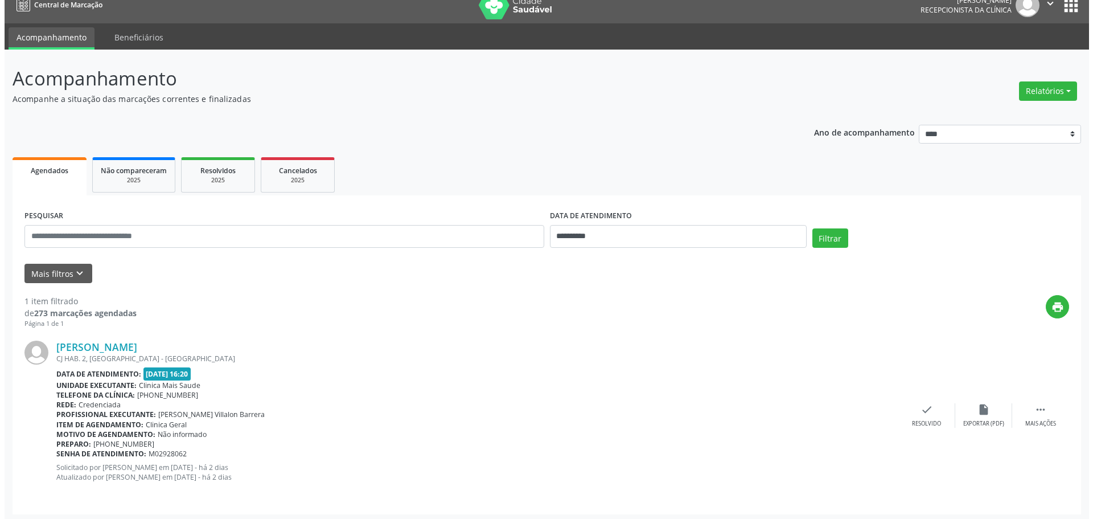
scroll to position [17, 0]
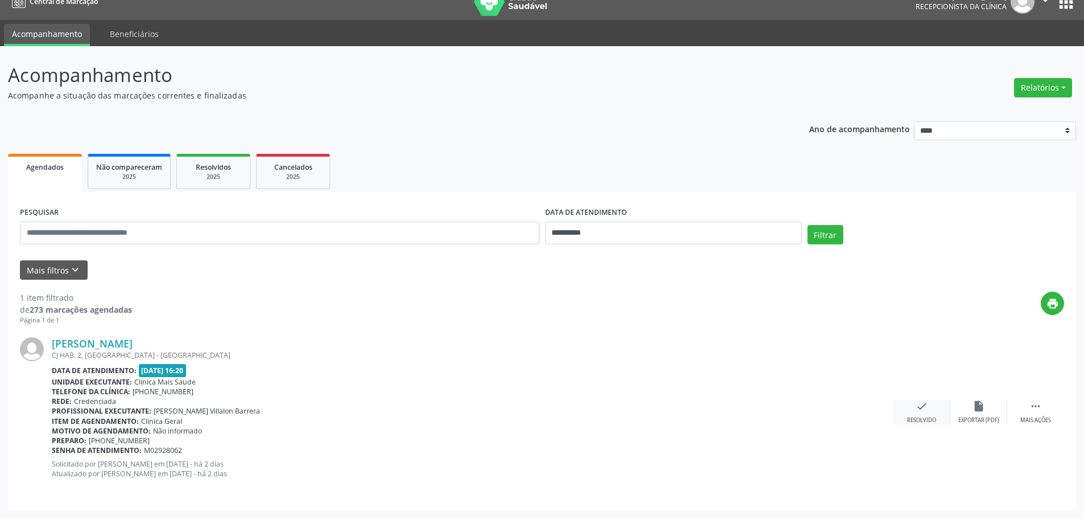
click at [916, 413] on div "check Resolvido" at bounding box center [922, 412] width 57 height 24
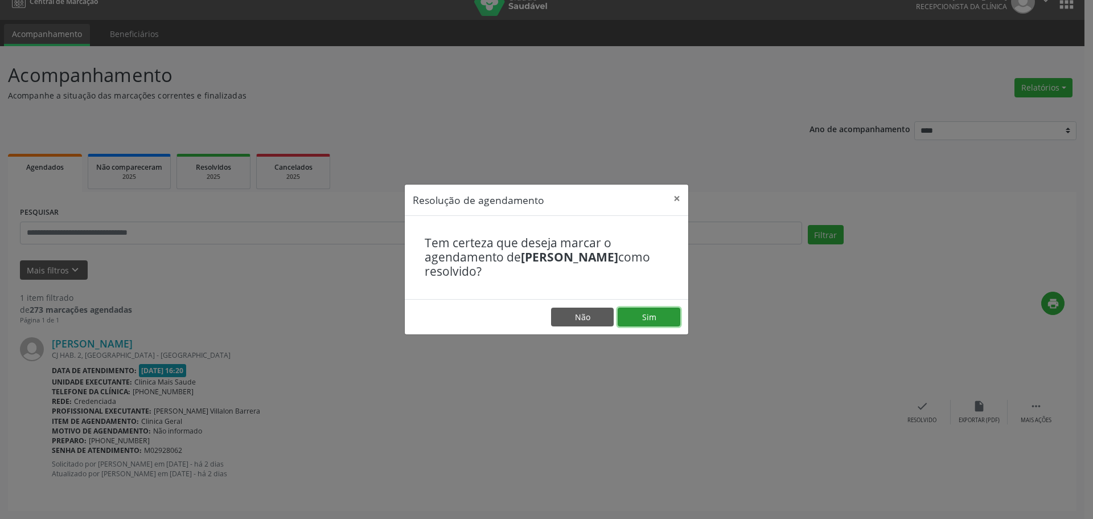
click at [643, 307] on button "Sim" at bounding box center [649, 316] width 63 height 19
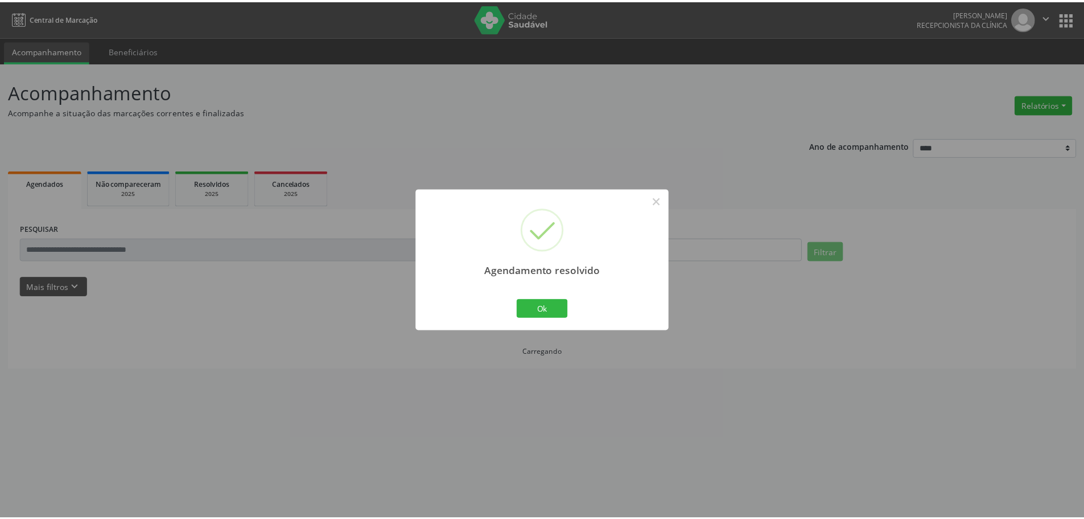
scroll to position [0, 0]
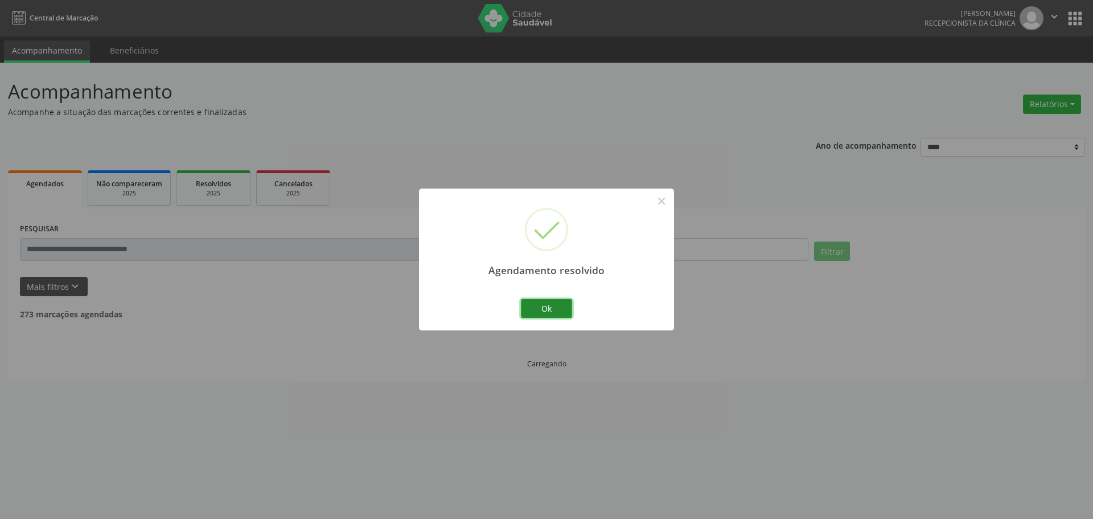
click at [546, 307] on button "Ok" at bounding box center [546, 308] width 51 height 19
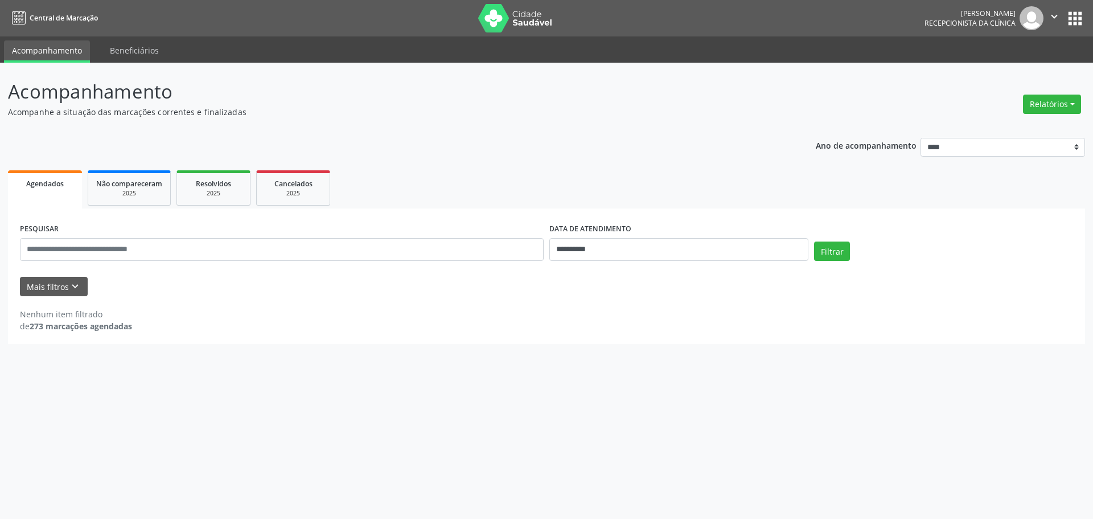
click at [724, 262] on div "**********" at bounding box center [678, 244] width 265 height 48
click at [724, 255] on input "**********" at bounding box center [678, 249] width 259 height 23
click at [660, 334] on span "11" at bounding box center [658, 331] width 22 height 22
type input "**********"
click at [660, 334] on span "11" at bounding box center [658, 331] width 22 height 22
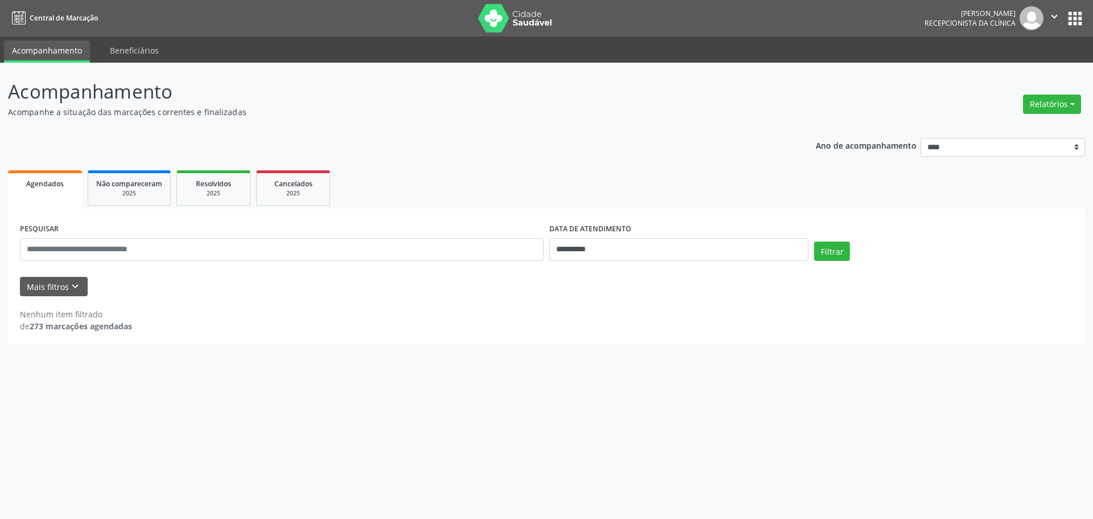
click at [821, 269] on form "**********" at bounding box center [546, 258] width 1053 height 76
click at [829, 255] on button "Filtrar" at bounding box center [832, 250] width 36 height 19
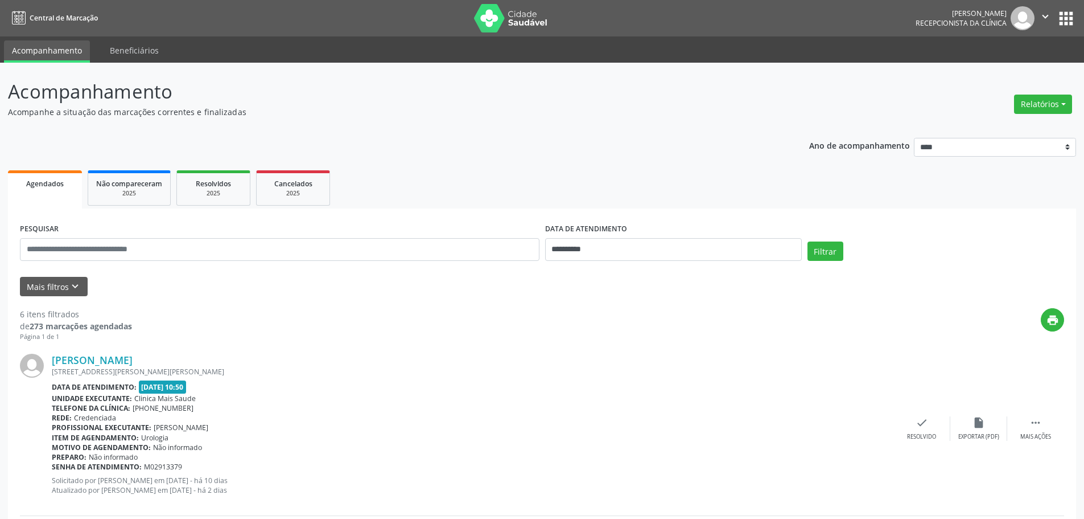
click at [878, 450] on div "Motivo de agendamento: Não informado" at bounding box center [473, 447] width 842 height 10
click at [915, 433] on div "Resolvido" at bounding box center [921, 437] width 29 height 8
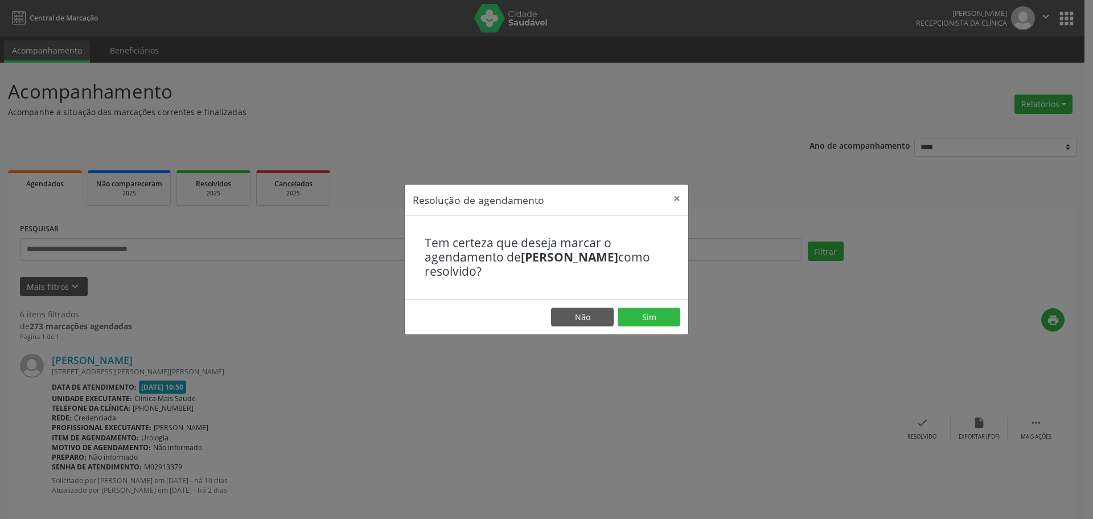
click at [660, 304] on footer "Não Sim" at bounding box center [546, 317] width 283 height 36
click at [656, 314] on button "Sim" at bounding box center [649, 316] width 63 height 19
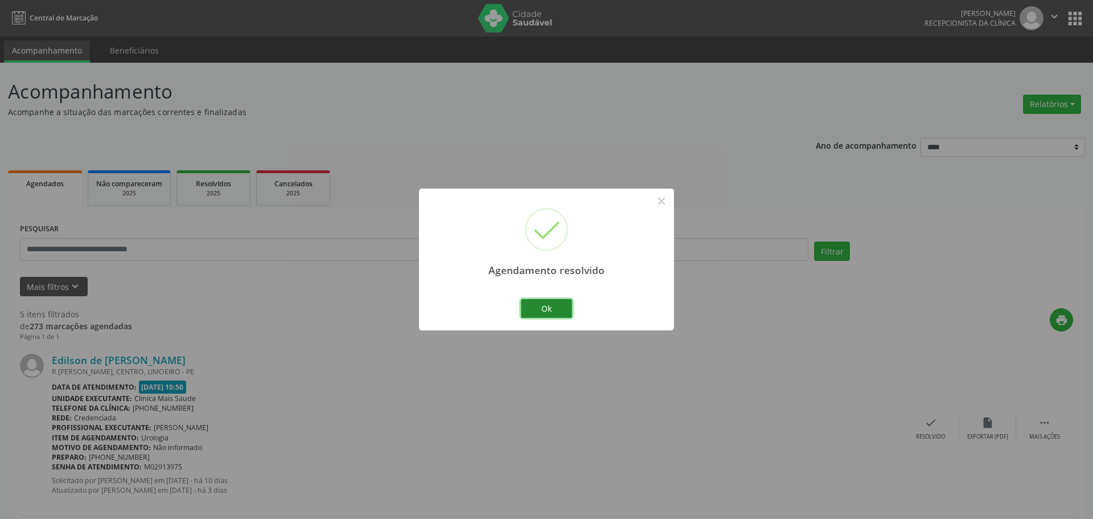
click at [559, 304] on button "Ok" at bounding box center [546, 308] width 51 height 19
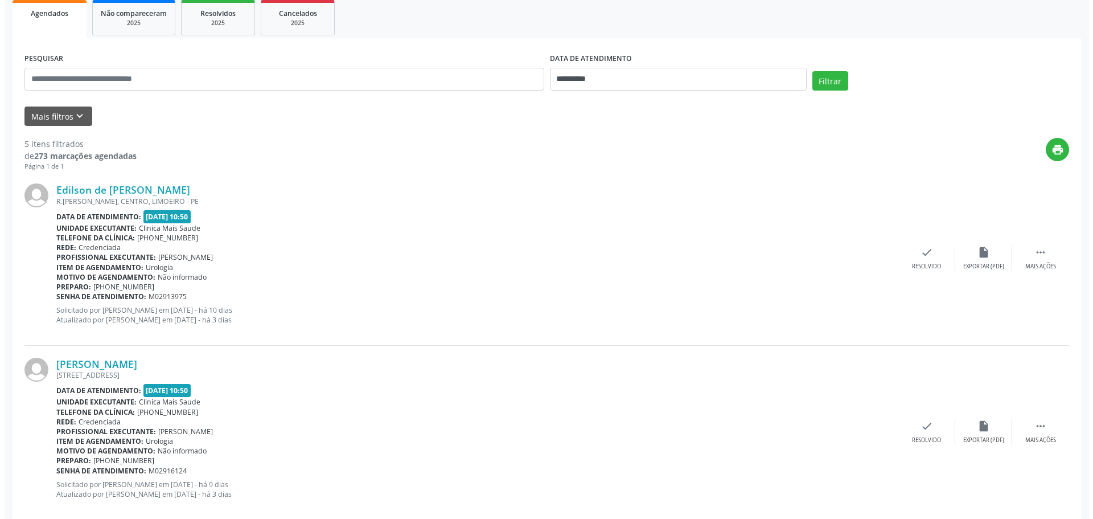
scroll to position [171, 0]
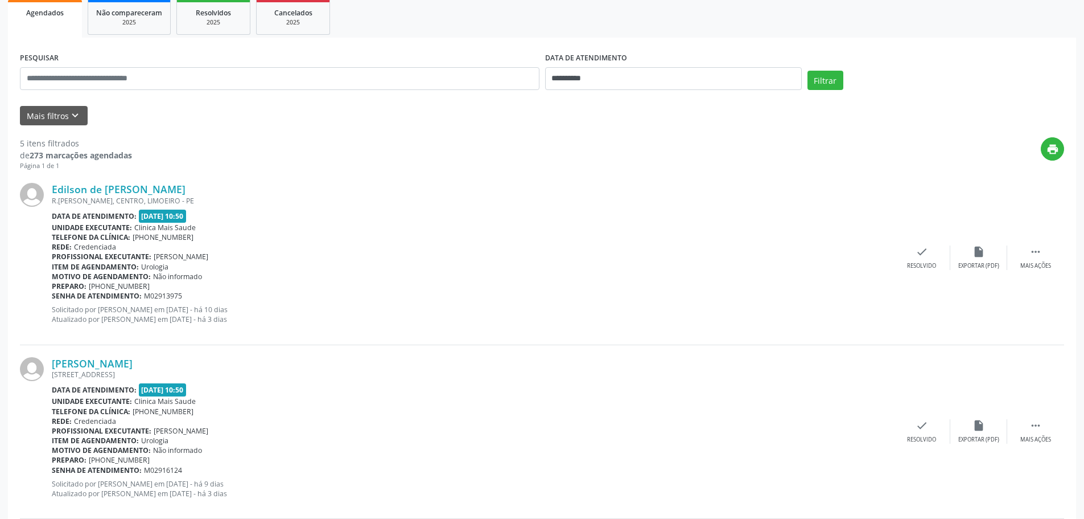
click at [928, 274] on div "Edilson de [PERSON_NAME] R.[PERSON_NAME], CENTRO, [GEOGRAPHIC_DATA] Data de ate…" at bounding box center [542, 258] width 1044 height 174
click at [922, 268] on div "Resolvido" at bounding box center [921, 266] width 29 height 8
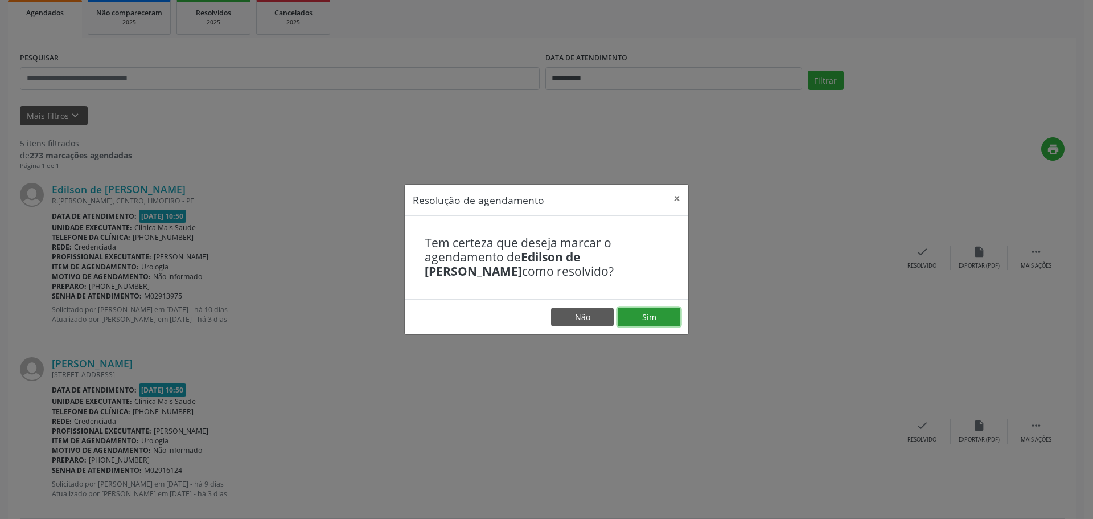
click at [642, 315] on button "Sim" at bounding box center [649, 316] width 63 height 19
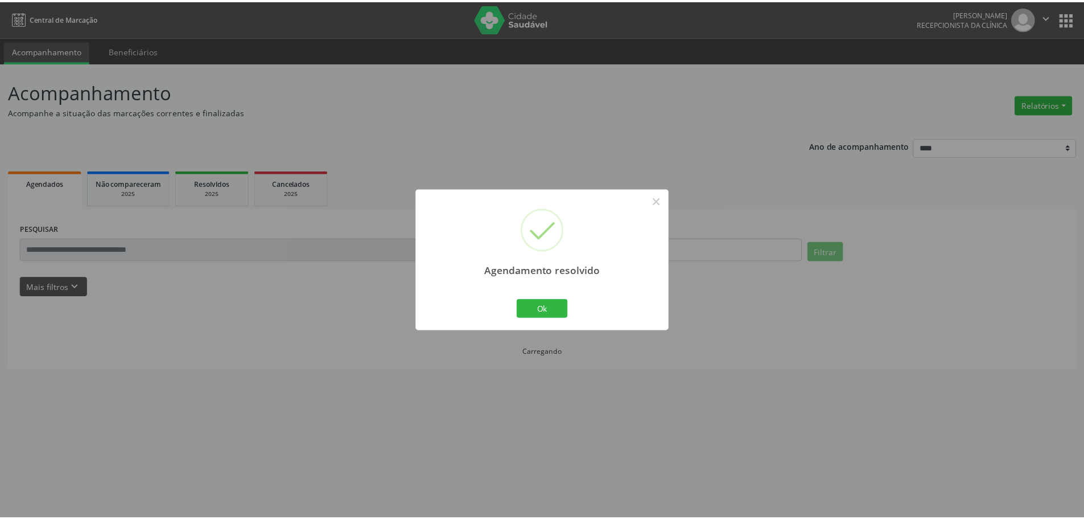
scroll to position [0, 0]
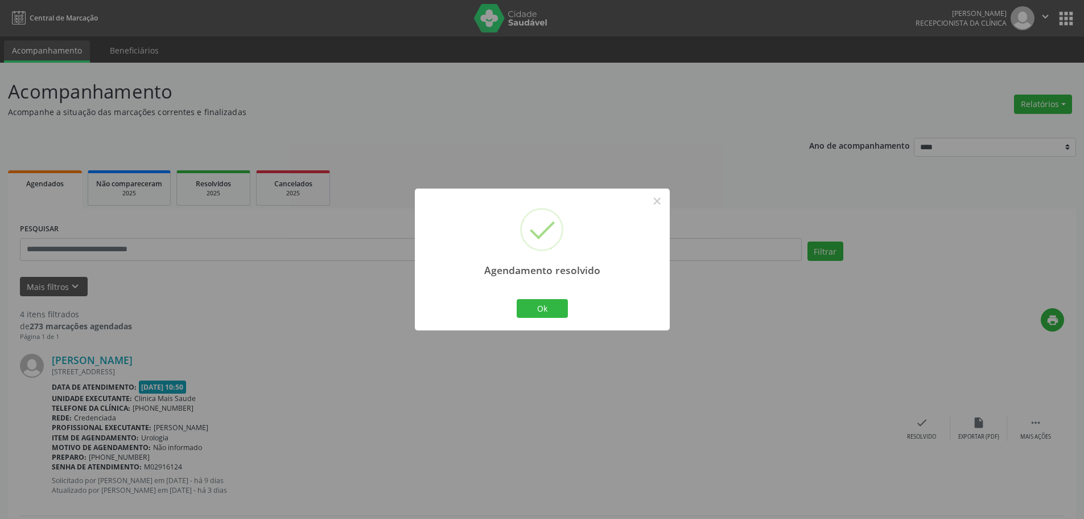
click at [522, 293] on div "Agendamento resolvido × Ok Cancel" at bounding box center [542, 259] width 255 height 142
click at [532, 307] on button "Ok" at bounding box center [542, 308] width 51 height 19
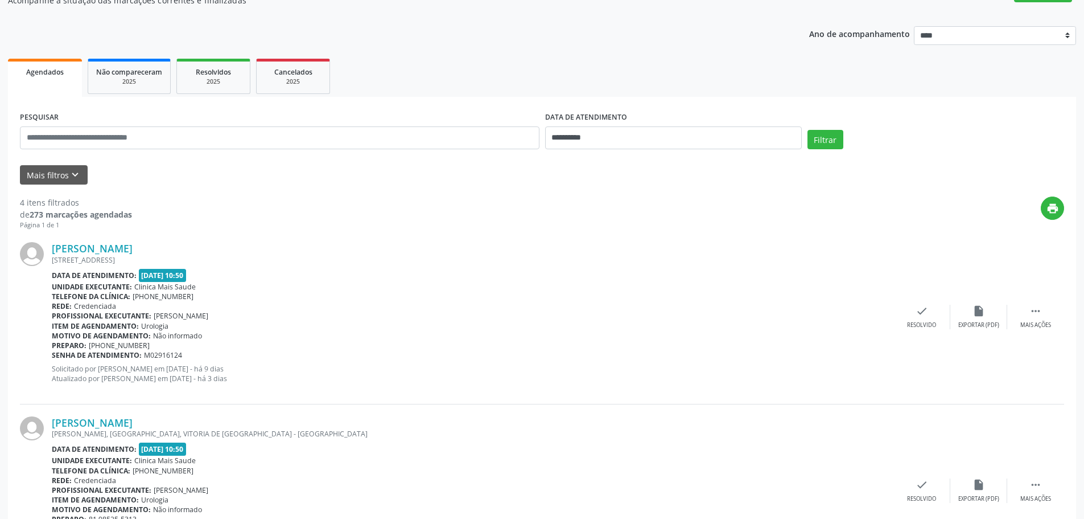
scroll to position [114, 0]
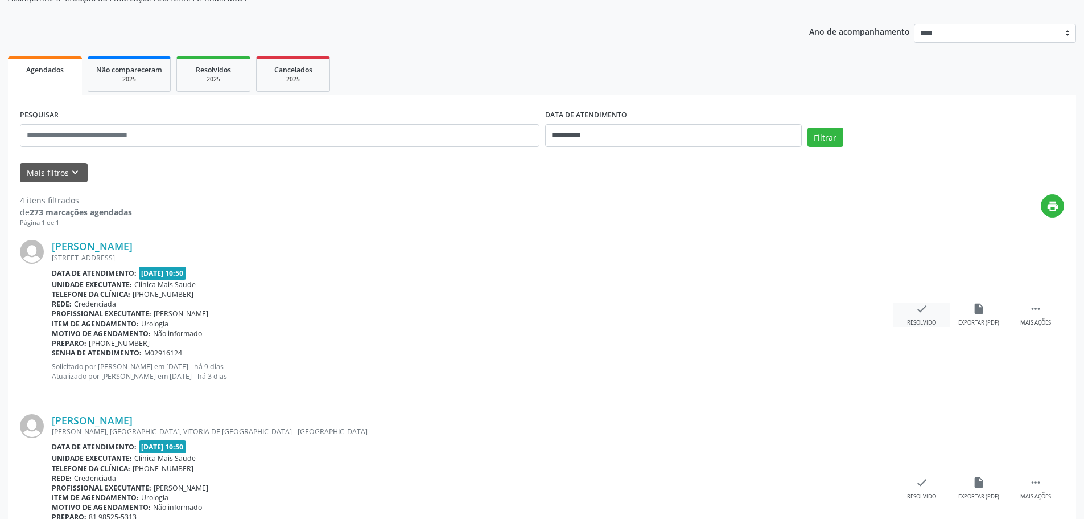
click at [935, 319] on div "Resolvido" at bounding box center [921, 323] width 29 height 8
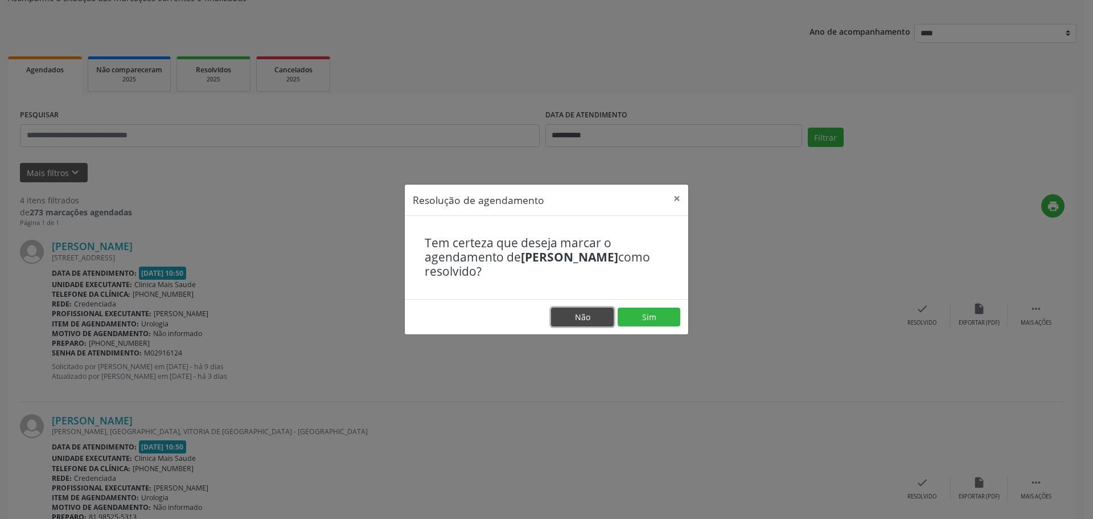
click at [578, 311] on button "Não" at bounding box center [582, 316] width 63 height 19
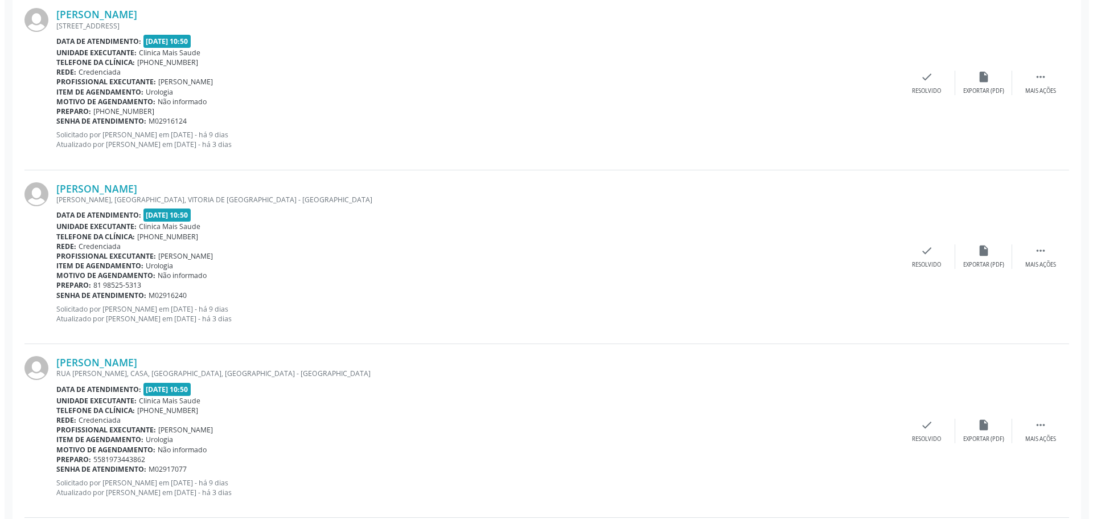
scroll to position [455, 0]
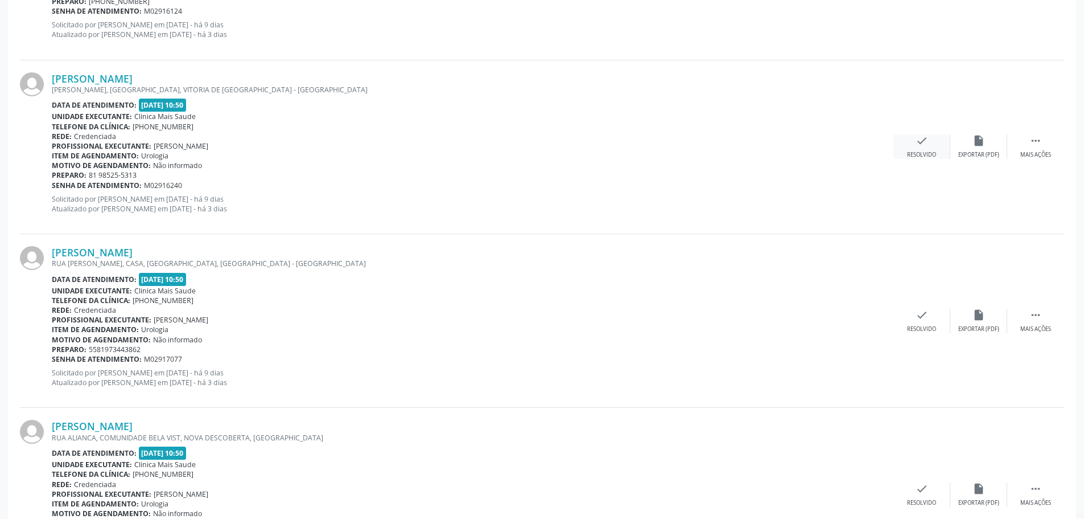
click at [919, 150] on div "check Resolvido" at bounding box center [922, 146] width 57 height 24
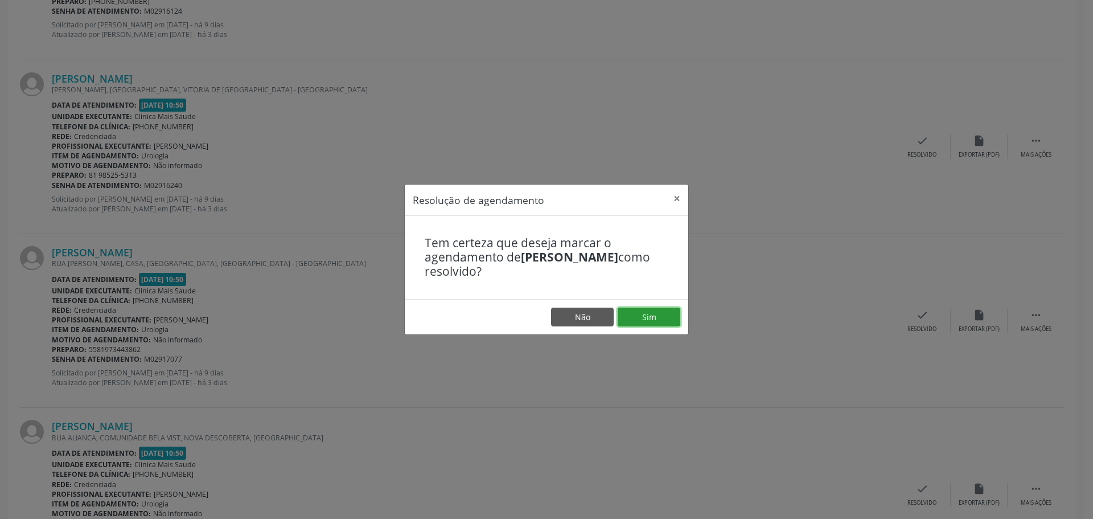
click at [644, 312] on button "Sim" at bounding box center [649, 316] width 63 height 19
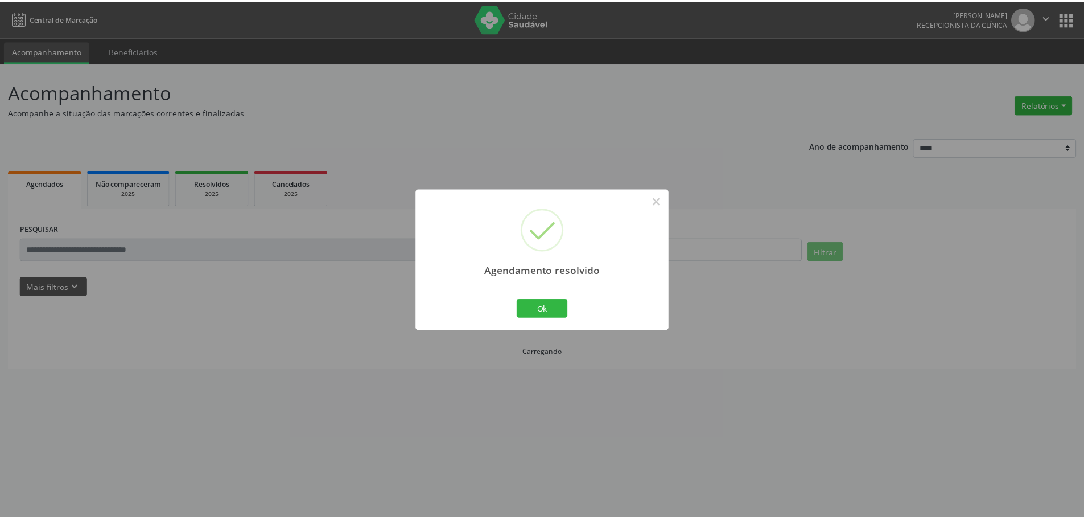
scroll to position [0, 0]
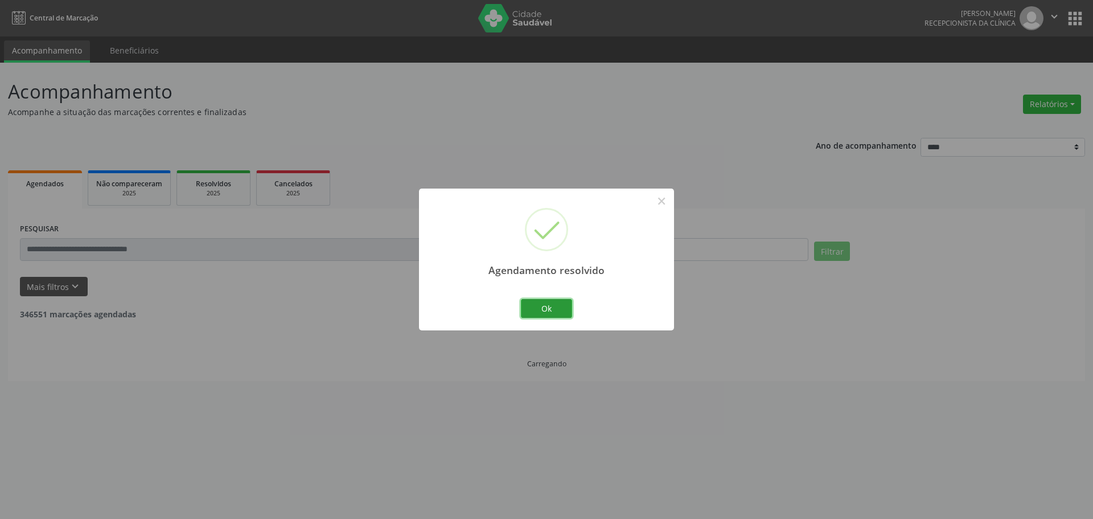
click at [554, 302] on button "Ok" at bounding box center [546, 308] width 51 height 19
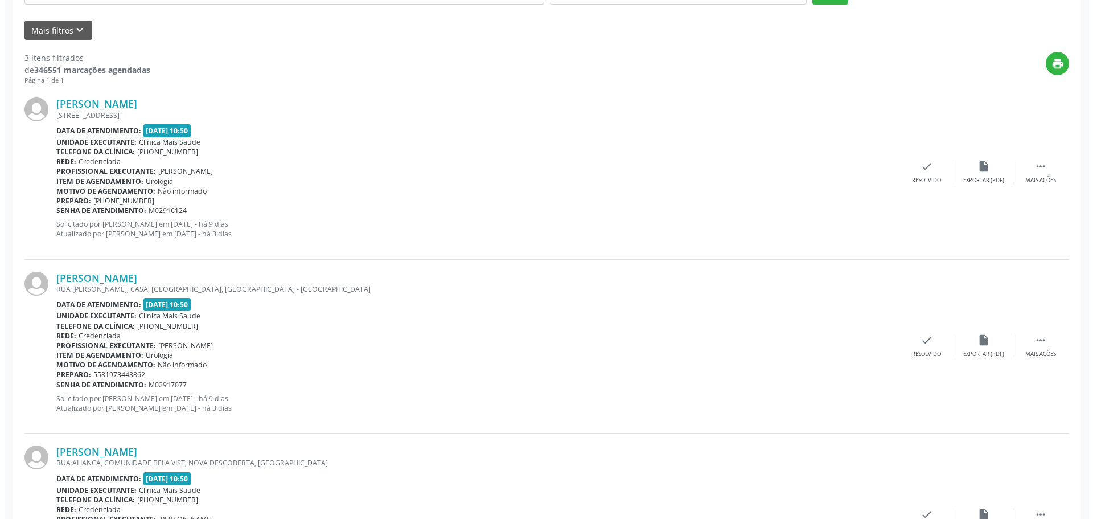
scroll to position [250, 0]
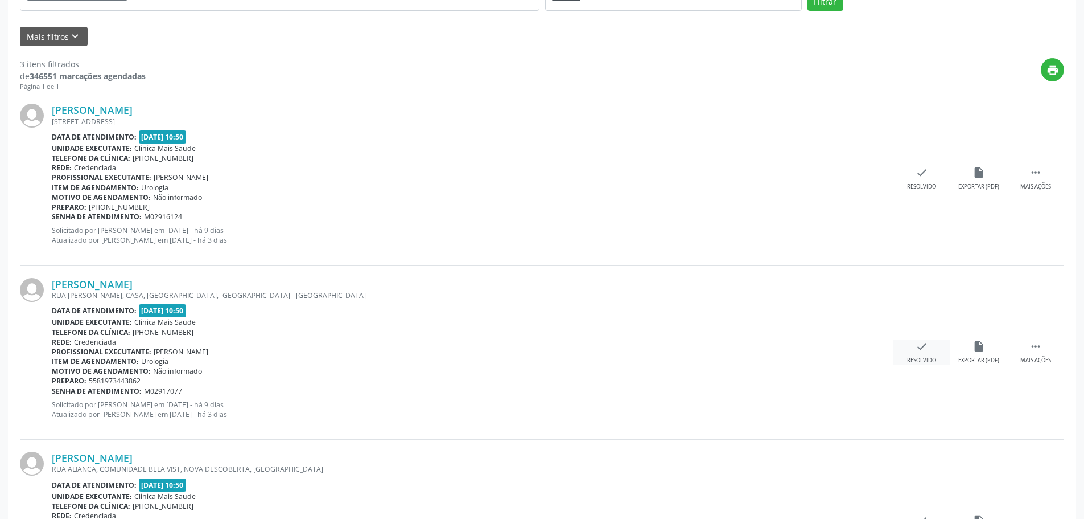
click at [924, 352] on icon "check" at bounding box center [922, 346] width 13 height 13
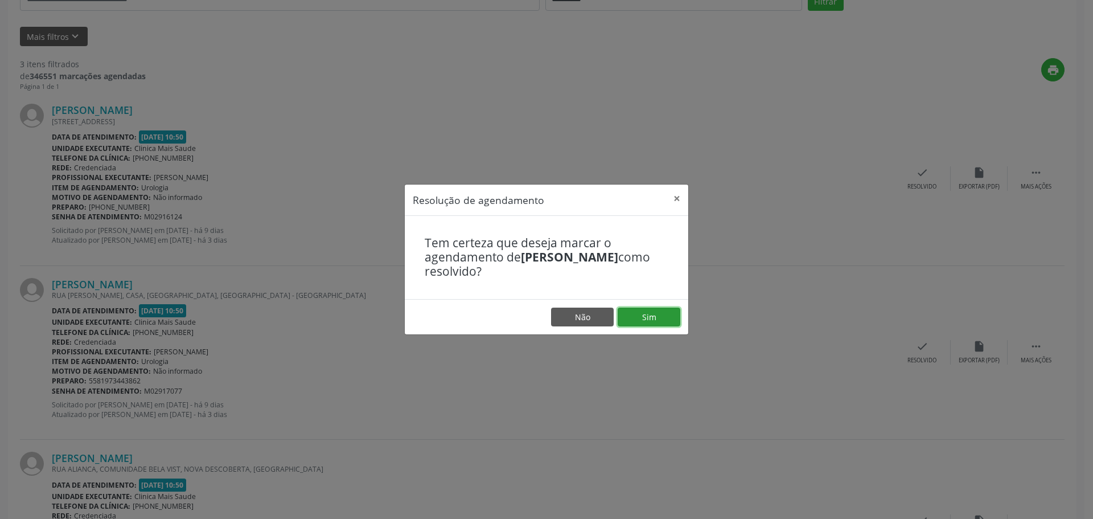
click at [654, 319] on button "Sim" at bounding box center [649, 316] width 63 height 19
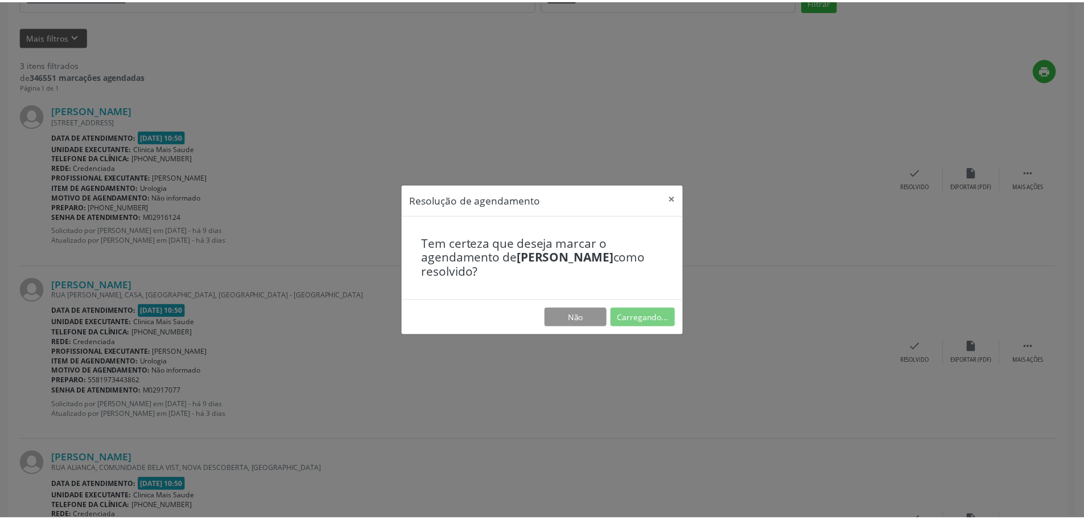
scroll to position [0, 0]
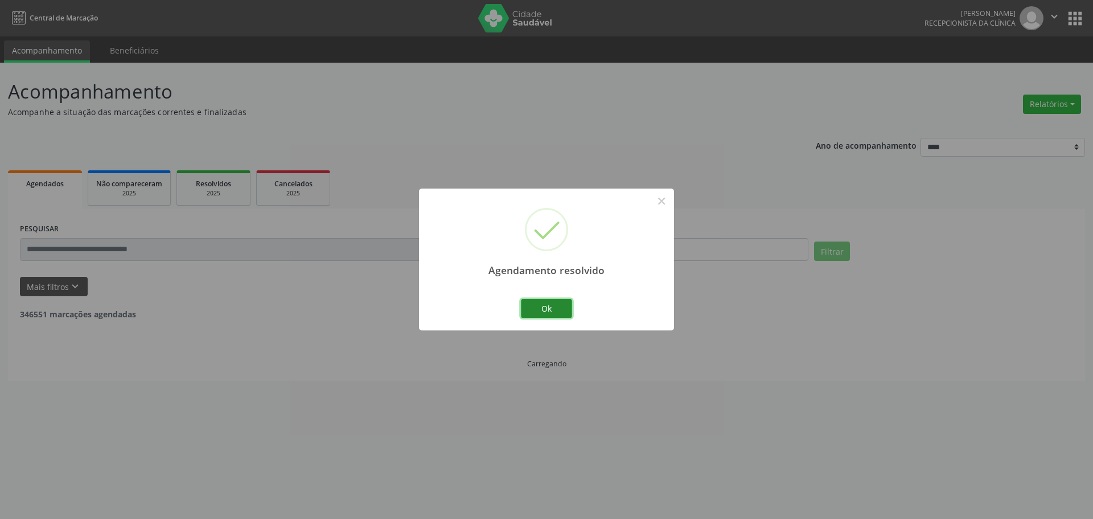
click at [548, 303] on button "Ok" at bounding box center [546, 308] width 51 height 19
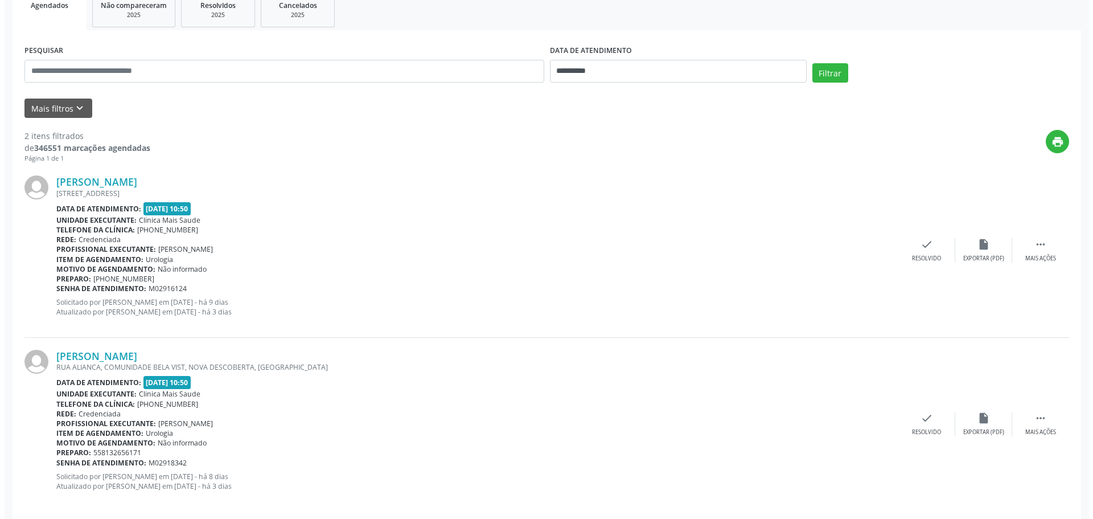
scroll to position [190, 0]
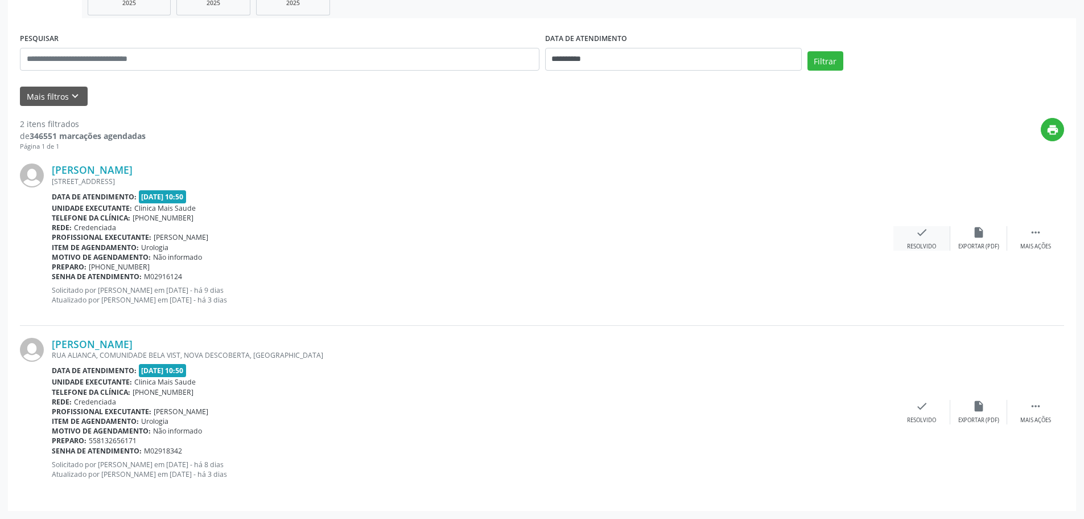
click at [926, 245] on div "Resolvido" at bounding box center [921, 246] width 29 height 8
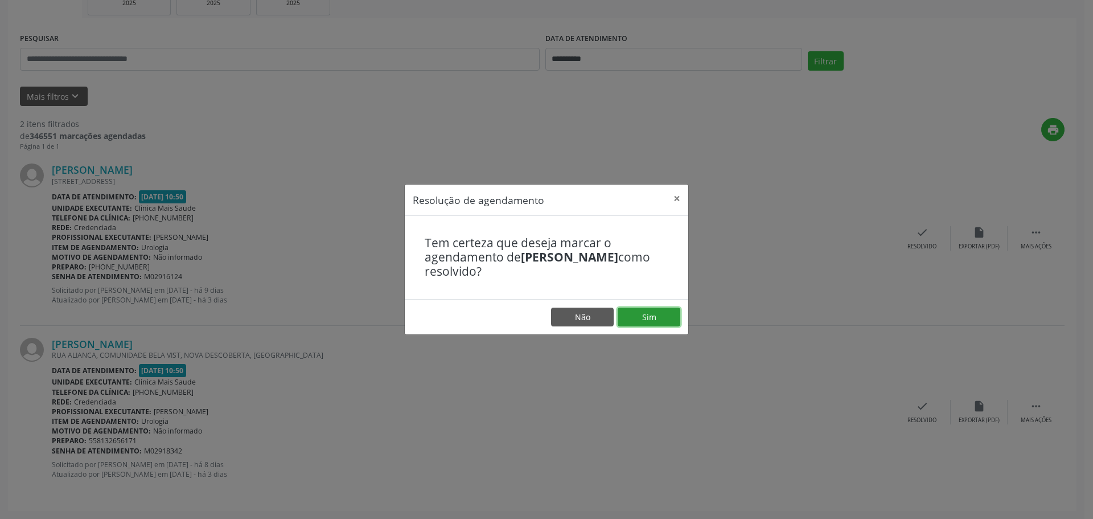
click at [667, 318] on button "Sim" at bounding box center [649, 316] width 63 height 19
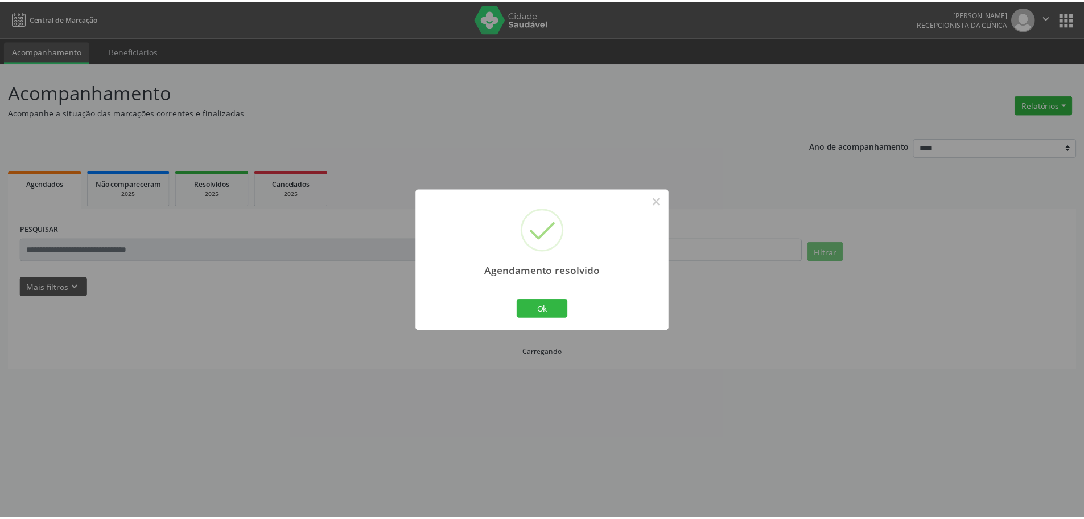
scroll to position [0, 0]
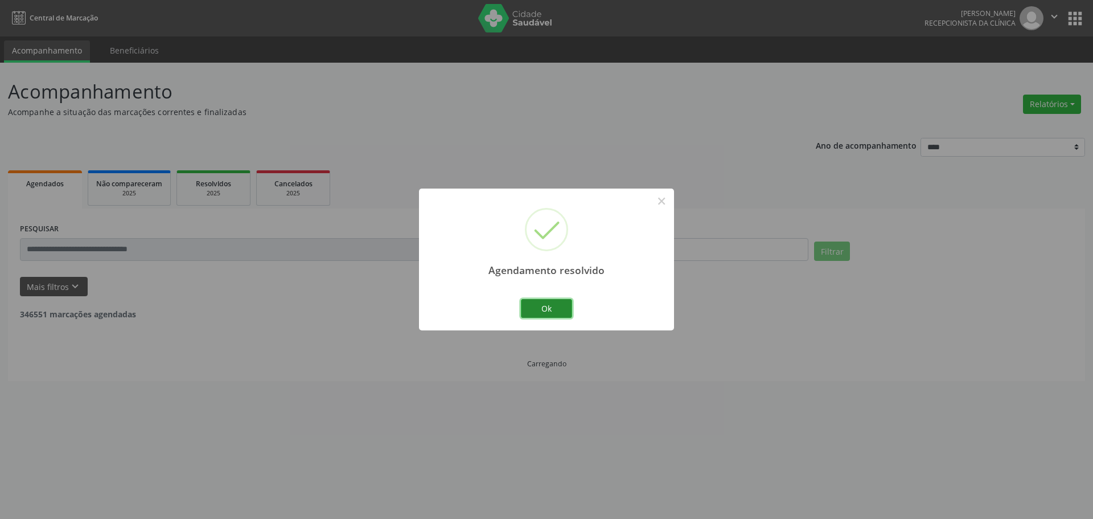
click at [557, 309] on button "Ok" at bounding box center [546, 308] width 51 height 19
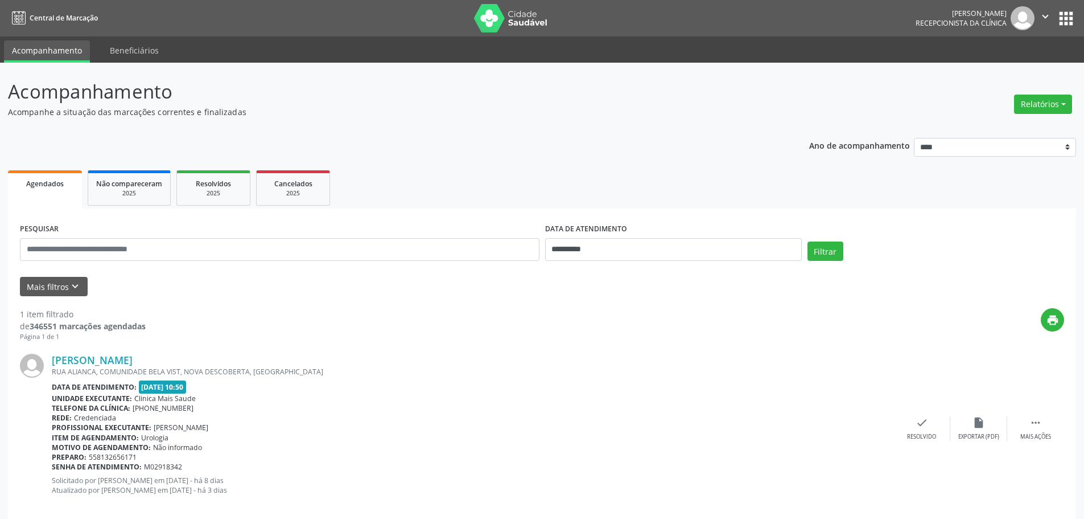
drag, startPoint x: 931, startPoint y: 448, endPoint x: 856, endPoint y: 405, distance: 87.2
click at [931, 447] on div "[PERSON_NAME] [GEOGRAPHIC_DATA], [GEOGRAPHIC_DATA], NOVA DESCOBERTA, [GEOGRAPHI…" at bounding box center [542, 428] width 1044 height 173
click at [936, 427] on div "check Resolvido" at bounding box center [922, 428] width 57 height 24
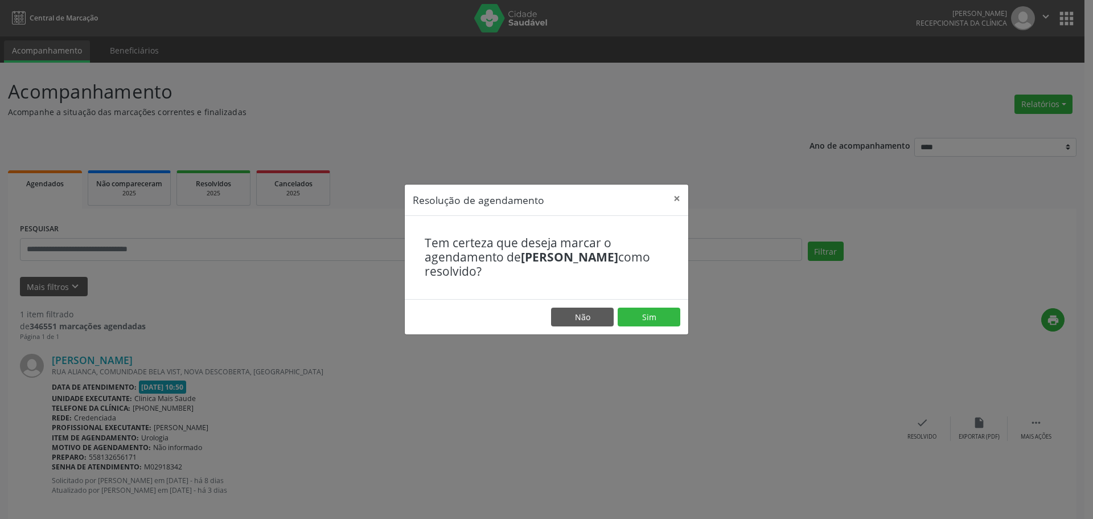
click at [621, 294] on div "Tem certeza que deseja marcar o agendamento de [PERSON_NAME] como resolvido?" at bounding box center [546, 257] width 283 height 83
click at [674, 328] on footer "Não Sim" at bounding box center [546, 317] width 283 height 36
click at [648, 317] on button "Sim" at bounding box center [649, 316] width 63 height 19
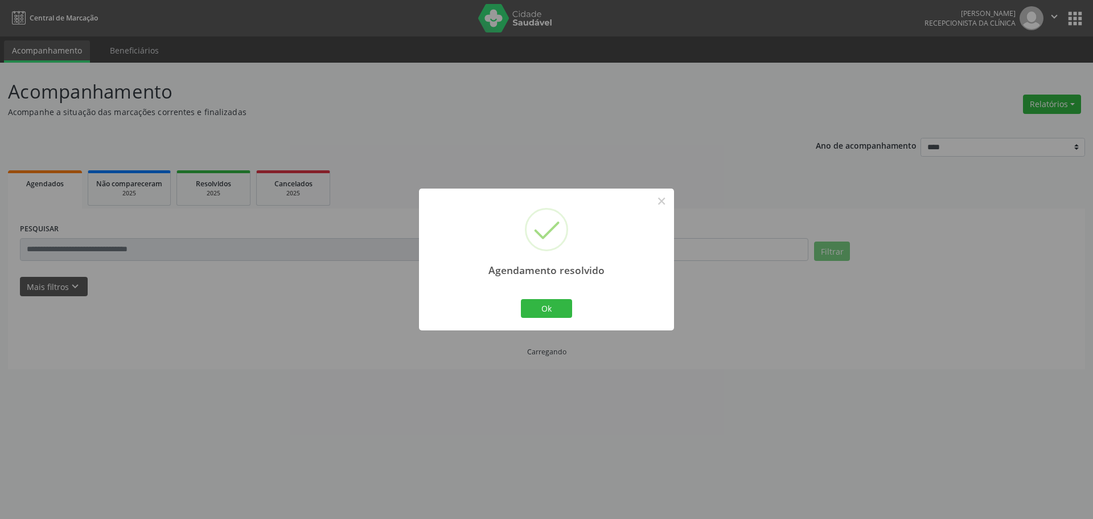
click at [539, 286] on div "Agendamento resolvido × Ok Cancel" at bounding box center [546, 259] width 255 height 142
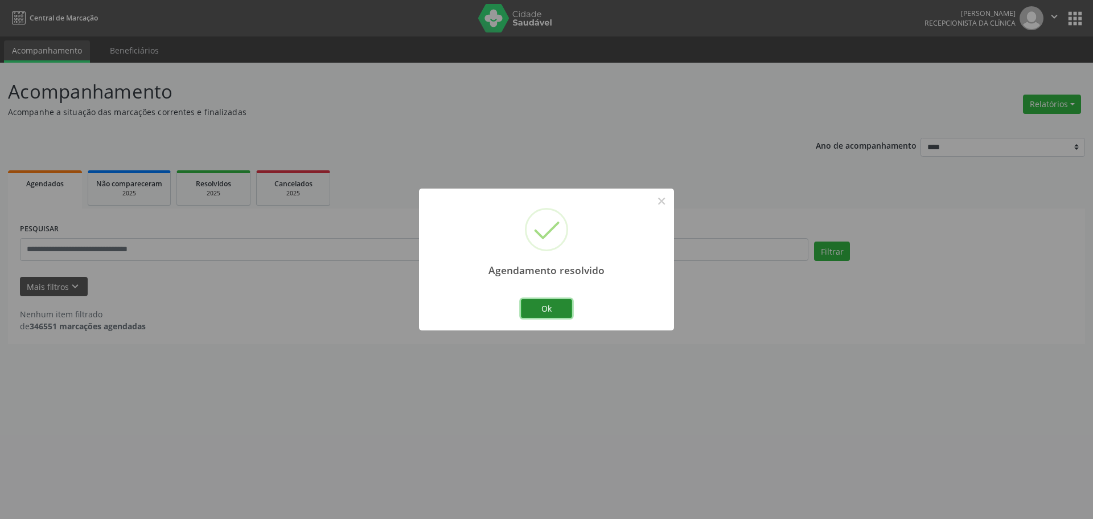
click at [538, 306] on button "Ok" at bounding box center [546, 308] width 51 height 19
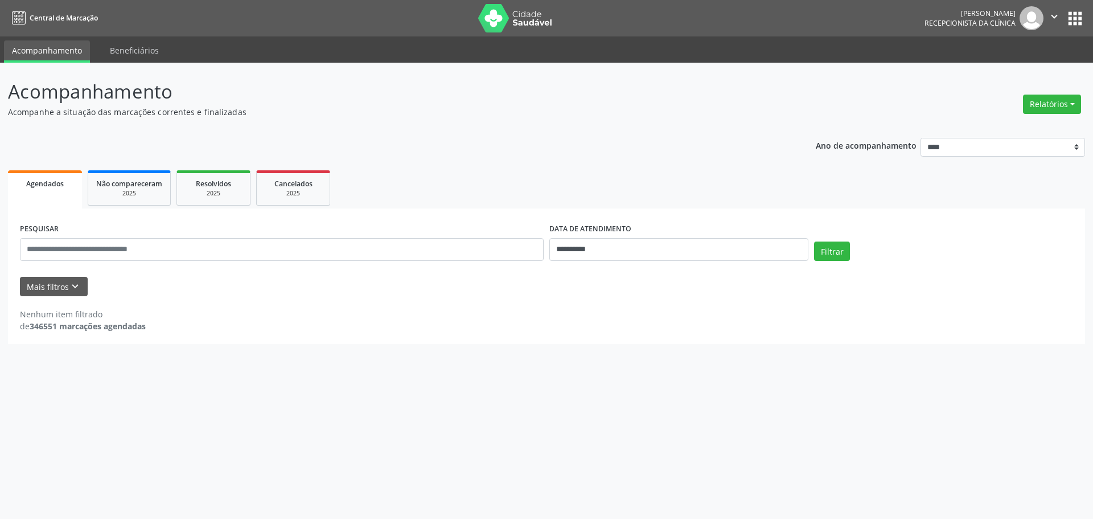
click at [653, 241] on div "**********" at bounding box center [678, 240] width 259 height 40
click at [653, 241] on input "**********" at bounding box center [678, 249] width 259 height 23
click at [681, 340] on span "12" at bounding box center [683, 331] width 22 height 22
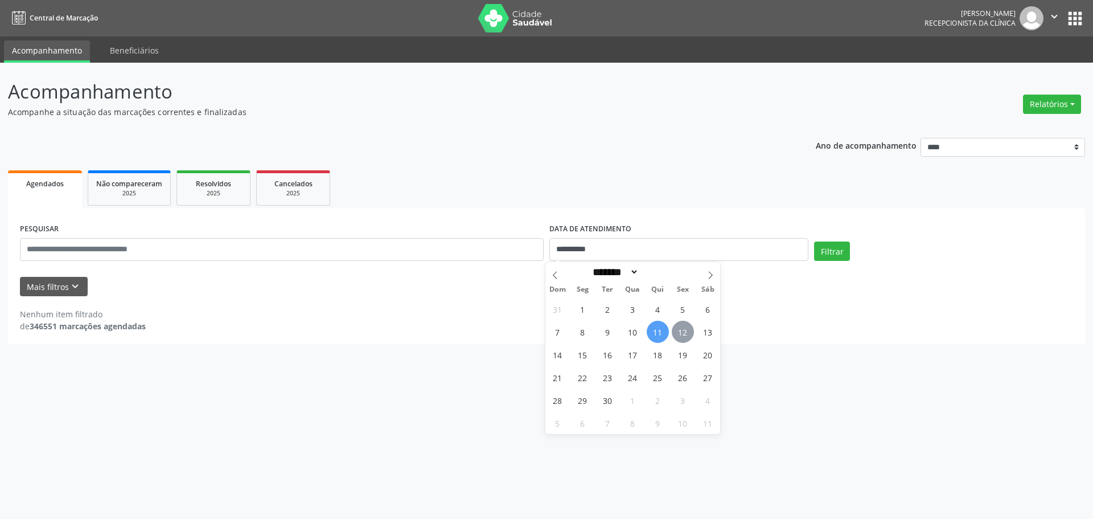
type input "**********"
click at [681, 340] on span "12" at bounding box center [683, 331] width 22 height 22
click at [681, 340] on div "**********" at bounding box center [546, 275] width 1077 height 135
click at [817, 268] on div "Filtrar" at bounding box center [943, 254] width 265 height 27
click at [824, 251] on button "Filtrar" at bounding box center [832, 250] width 36 height 19
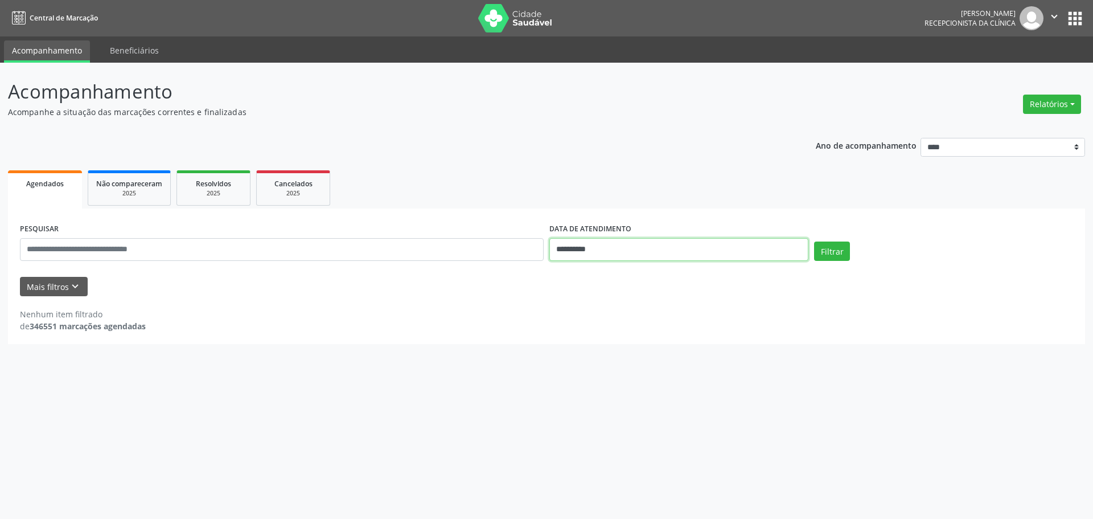
click at [734, 250] on input "**********" at bounding box center [678, 249] width 259 height 23
click at [631, 382] on span "24" at bounding box center [633, 377] width 22 height 22
type input "**********"
click at [631, 382] on span "24" at bounding box center [633, 377] width 22 height 22
click at [821, 272] on form "**********" at bounding box center [546, 258] width 1053 height 76
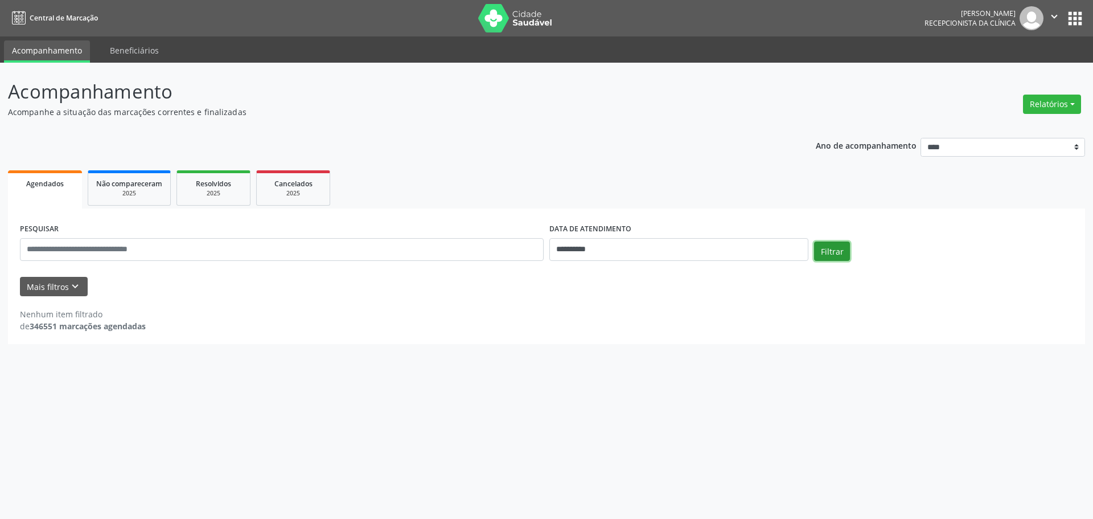
click at [828, 252] on button "Filtrar" at bounding box center [832, 250] width 36 height 19
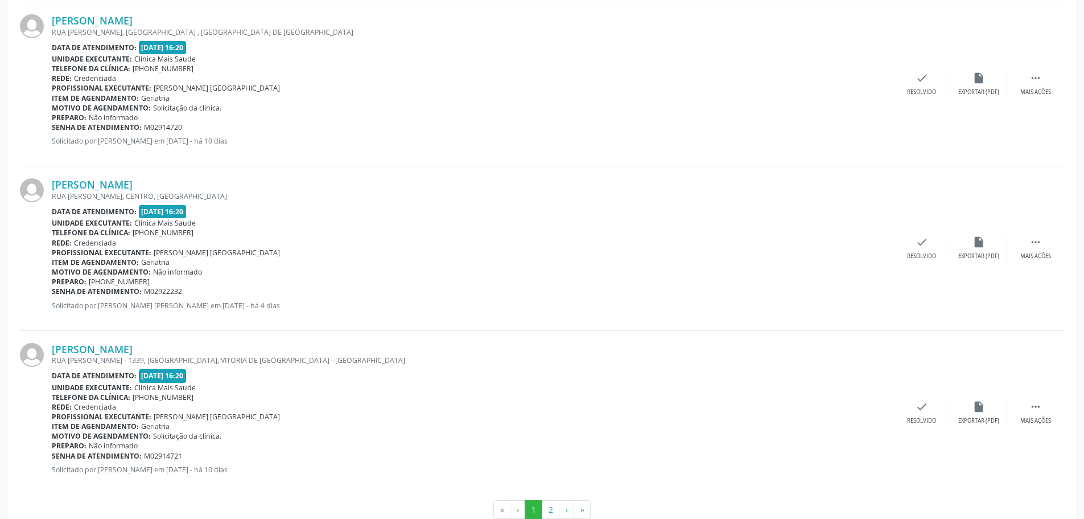
scroll to position [2336, 0]
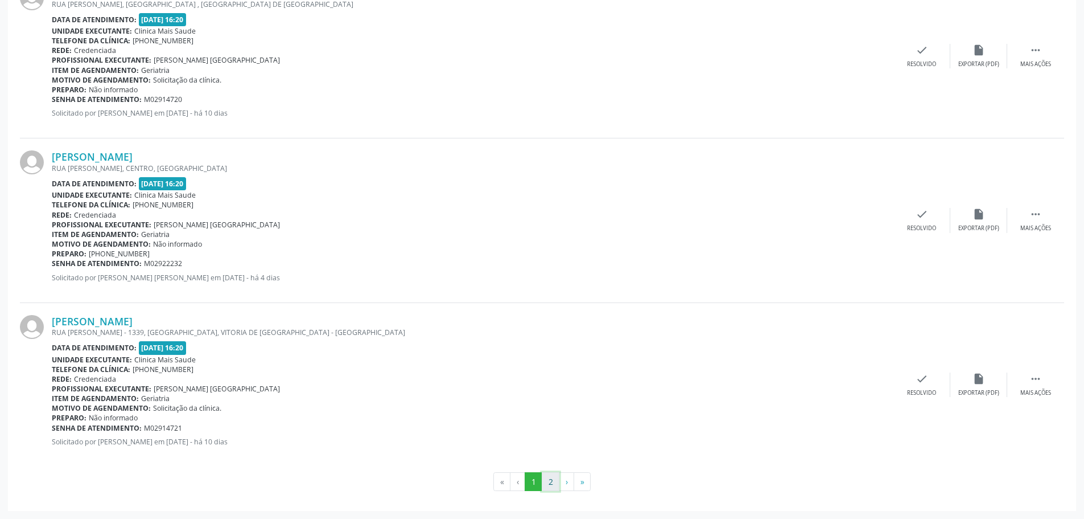
click at [554, 482] on button "2" at bounding box center [551, 481] width 18 height 19
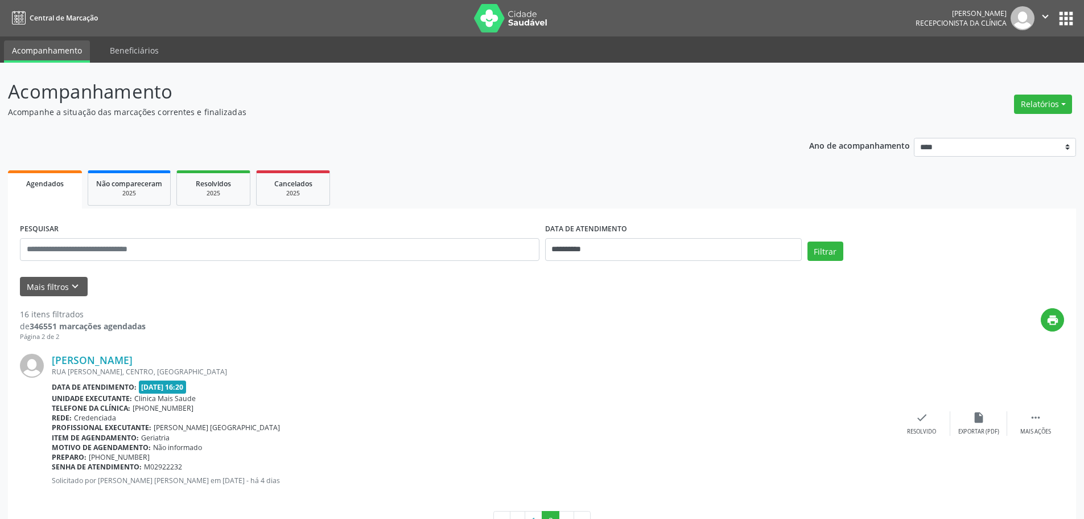
scroll to position [39, 0]
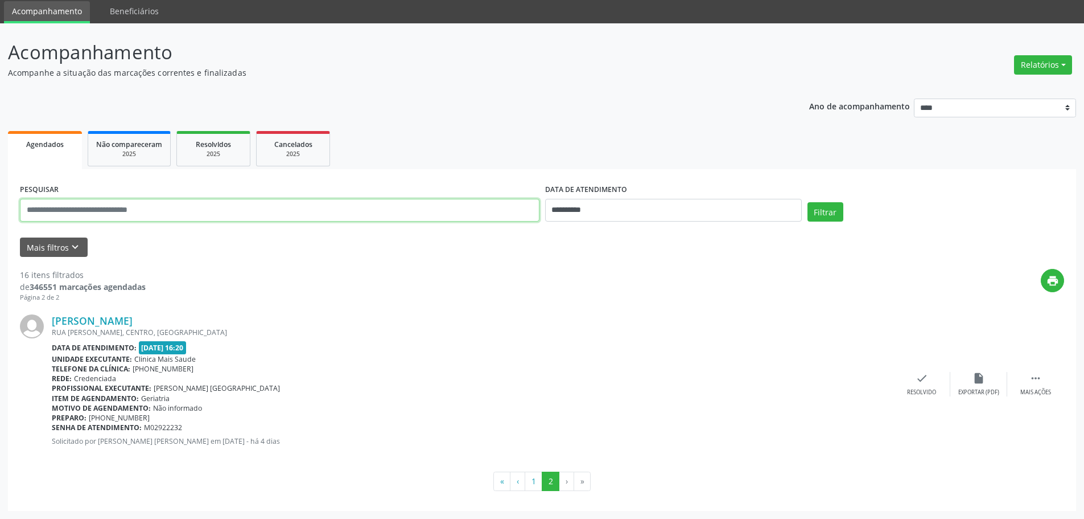
click at [285, 204] on input "text" at bounding box center [280, 210] width 520 height 23
paste input "**********"
type input "**********"
click at [635, 195] on div "DATA DE ATENDIMENTO" at bounding box center [673, 190] width 257 height 18
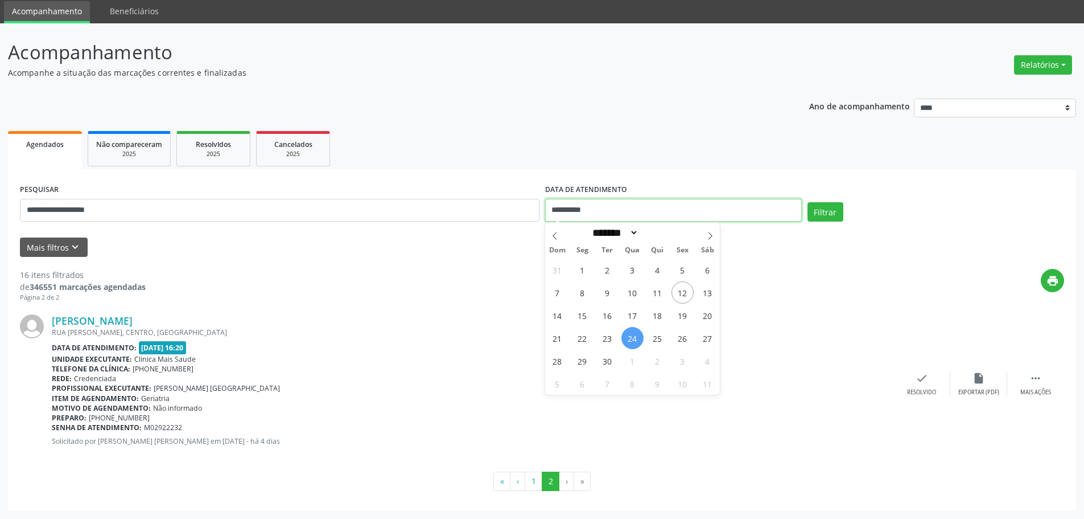
click at [640, 214] on input "**********" at bounding box center [673, 210] width 257 height 23
click at [637, 299] on span "10" at bounding box center [633, 292] width 22 height 22
type input "**********"
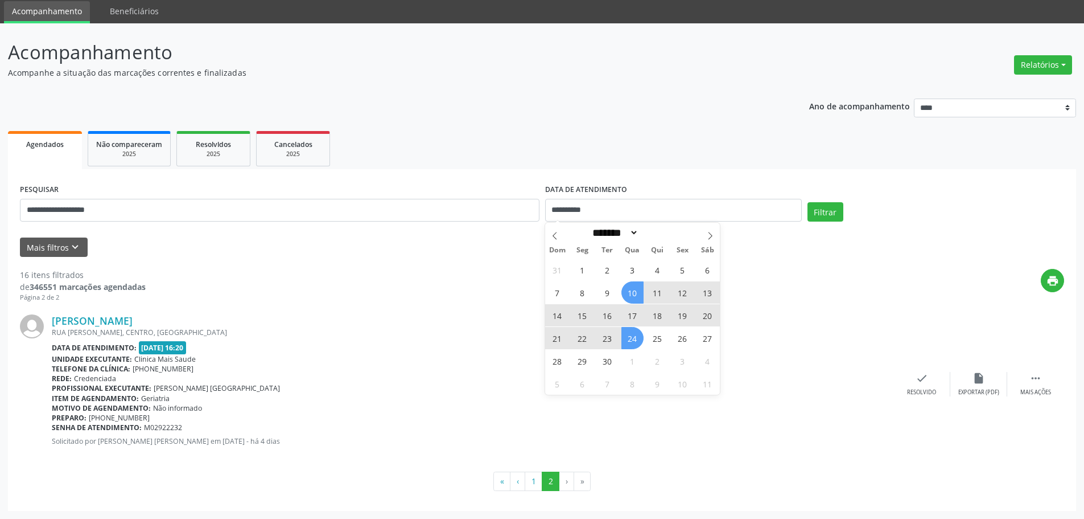
click at [638, 344] on span "24" at bounding box center [633, 338] width 22 height 22
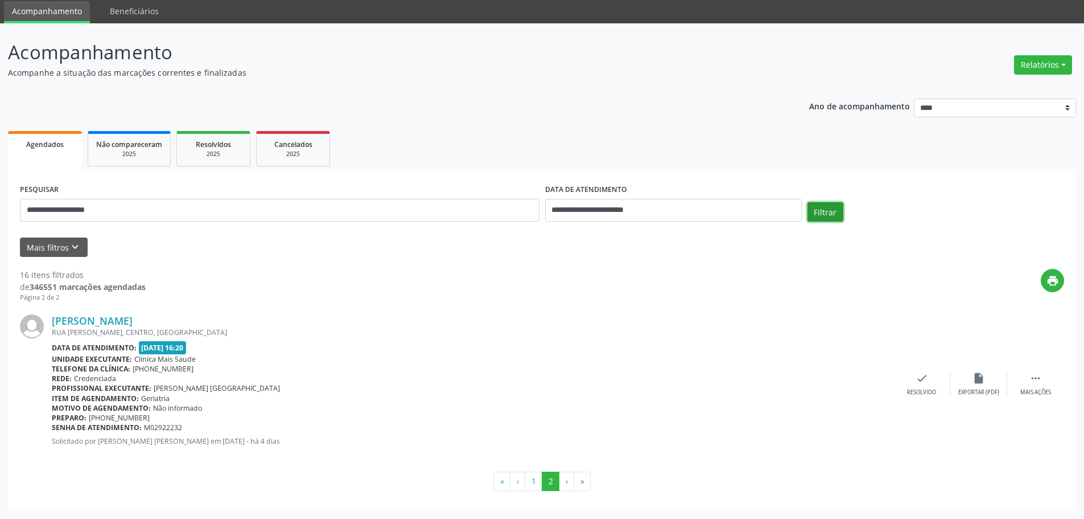
click at [820, 208] on button "Filtrar" at bounding box center [826, 211] width 36 height 19
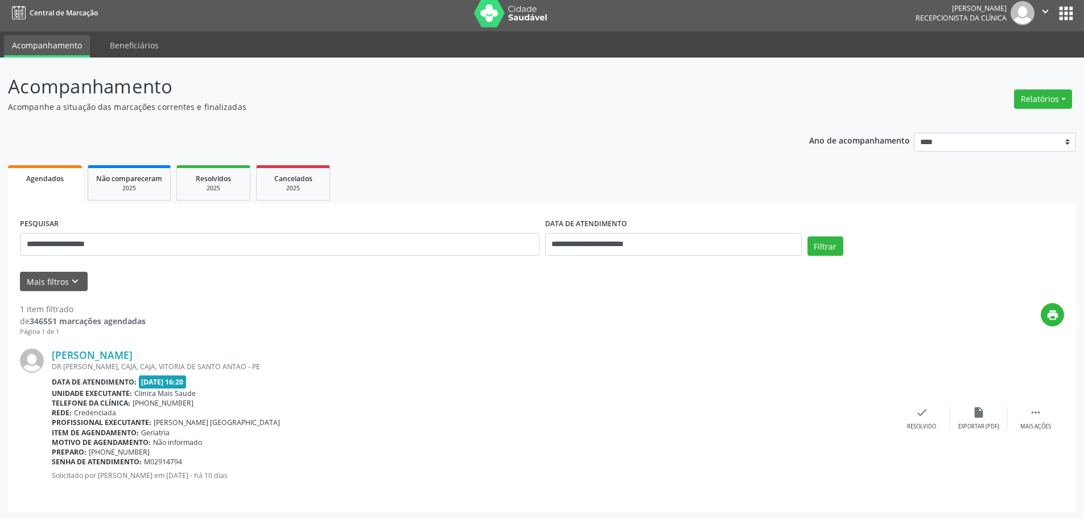
scroll to position [6, 0]
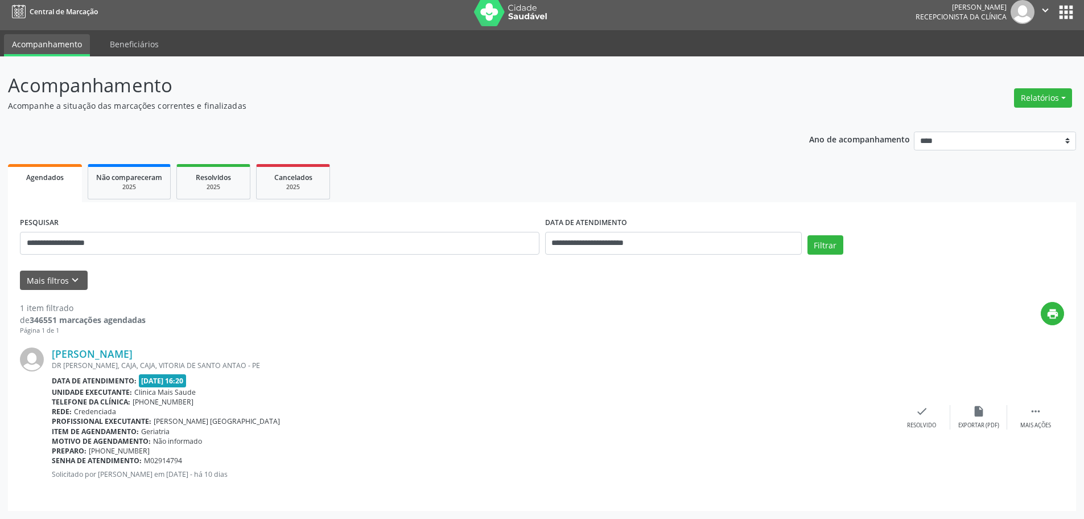
drag, startPoint x: 142, startPoint y: 383, endPoint x: 179, endPoint y: 385, distance: 37.1
click at [179, 385] on span "[DATE] 16:20" at bounding box center [163, 380] width 48 height 13
copy span "[DATE]"
